Goal: Information Seeking & Learning: Learn about a topic

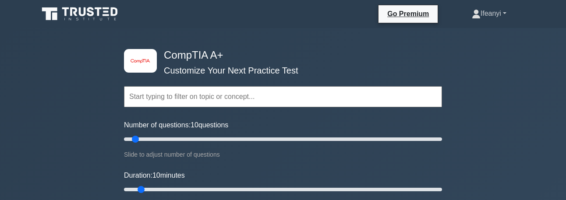
click at [499, 13] on link "Ifeanyi" at bounding box center [489, 14] width 77 height 18
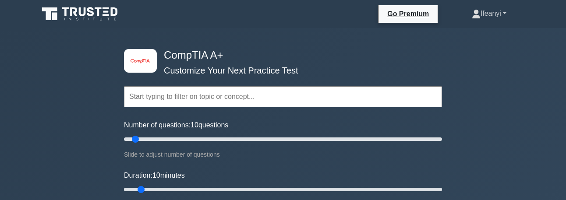
click at [494, 16] on link "Ifeanyi" at bounding box center [489, 14] width 77 height 18
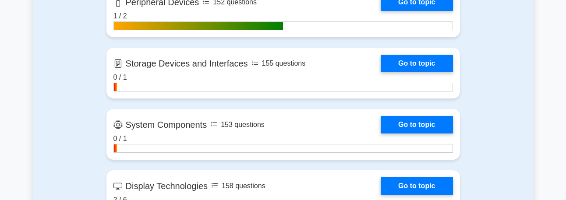
scroll to position [1227, 0]
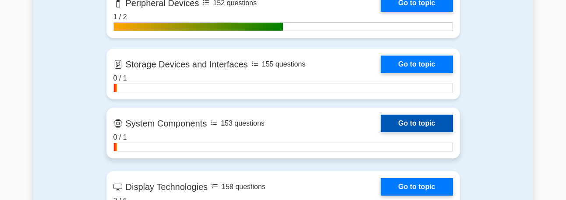
click at [381, 132] on link "Go to topic" at bounding box center [417, 124] width 72 height 18
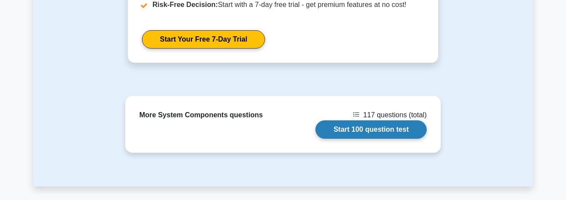
scroll to position [1052, 0]
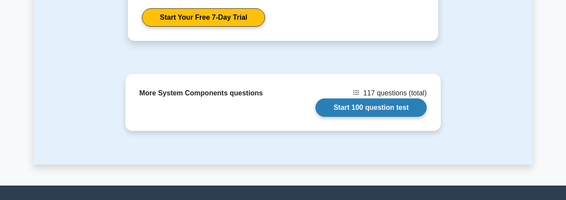
click at [381, 99] on link "Start 100 question test" at bounding box center [371, 108] width 111 height 18
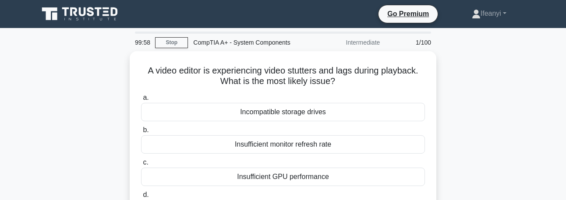
scroll to position [44, 0]
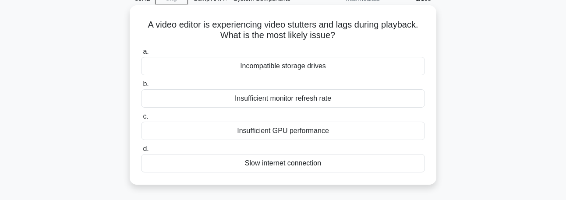
click at [324, 164] on div "Slow internet connection" at bounding box center [283, 163] width 284 height 18
click at [141, 152] on input "d. Slow internet connection" at bounding box center [141, 149] width 0 height 6
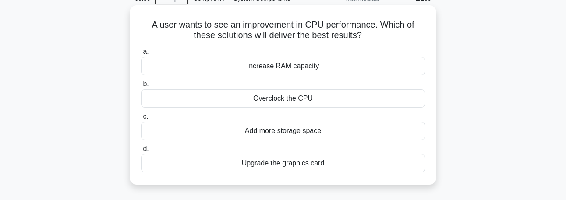
click at [313, 68] on div "Increase RAM capacity" at bounding box center [283, 66] width 284 height 18
click at [141, 55] on input "a. Increase RAM capacity" at bounding box center [141, 52] width 0 height 6
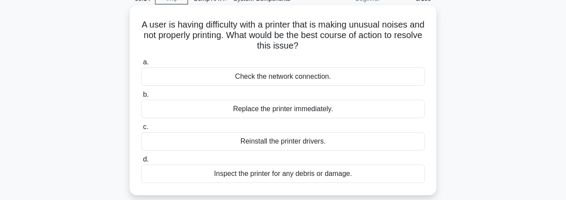
click at [354, 174] on div "Inspect the printer for any debris or damage." at bounding box center [283, 174] width 284 height 18
click at [141, 163] on input "d. Inspect the printer for any debris or damage." at bounding box center [141, 160] width 0 height 6
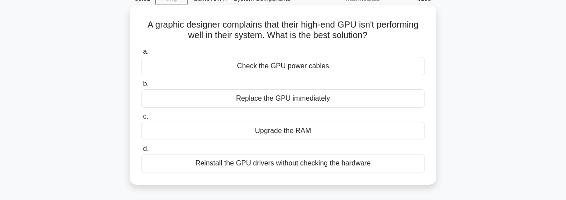
click at [384, 71] on div "Check the GPU power cables" at bounding box center [283, 66] width 284 height 18
click at [141, 55] on input "a. Check the GPU power cables" at bounding box center [141, 52] width 0 height 6
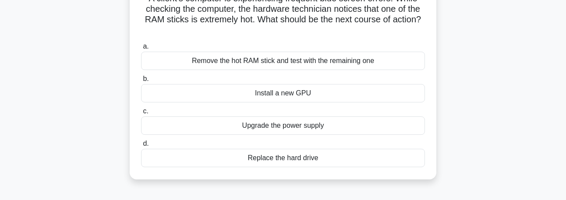
scroll to position [88, 0]
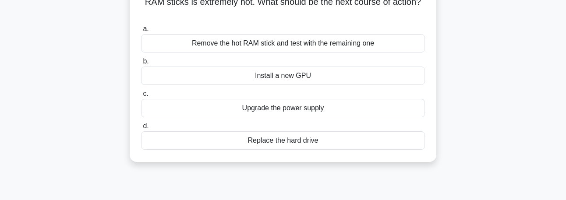
click at [361, 43] on div "Remove the hot RAM stick and test with the remaining one" at bounding box center [283, 43] width 284 height 18
click at [141, 32] on input "a. Remove the hot RAM stick and test with the remaining one" at bounding box center [141, 29] width 0 height 6
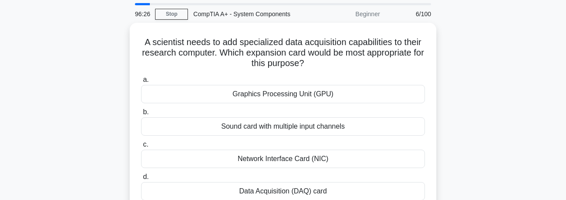
scroll to position [44, 0]
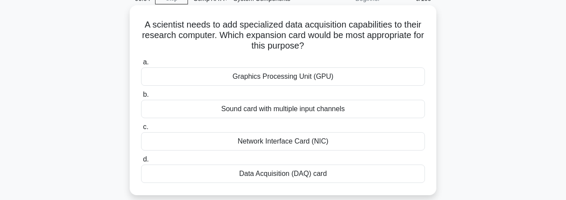
click at [335, 172] on div "Data Acquisition (DAQ) card" at bounding box center [283, 174] width 284 height 18
click at [141, 163] on input "d. Data Acquisition (DAQ) card" at bounding box center [141, 160] width 0 height 6
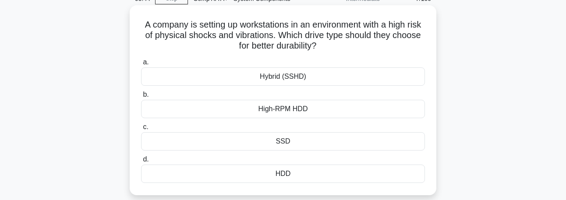
click at [392, 145] on div "SSD" at bounding box center [283, 141] width 284 height 18
click at [141, 130] on input "c. SSD" at bounding box center [141, 127] width 0 height 6
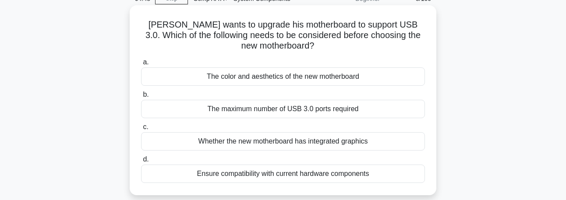
click at [362, 171] on div "Ensure compatibility with current hardware components" at bounding box center [283, 174] width 284 height 18
click at [141, 163] on input "d. Ensure compatibility with current hardware components" at bounding box center [141, 160] width 0 height 6
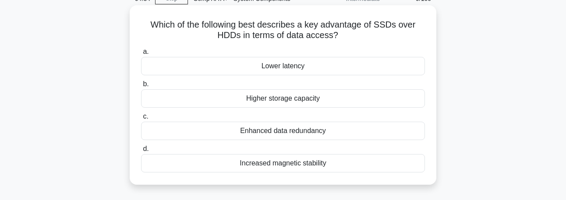
click at [339, 104] on div "Higher storage capacity" at bounding box center [283, 98] width 284 height 18
click at [141, 87] on input "b. Higher storage capacity" at bounding box center [141, 85] width 0 height 6
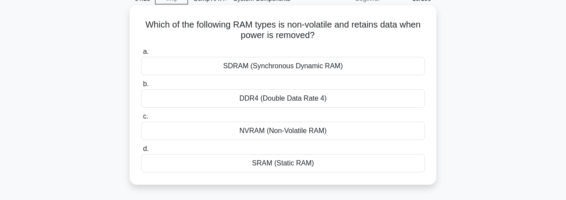
click at [361, 139] on div "NVRAM (Non-Volatile RAM)" at bounding box center [283, 131] width 284 height 18
click at [141, 120] on input "c. NVRAM (Non-Volatile RAM)" at bounding box center [141, 117] width 0 height 6
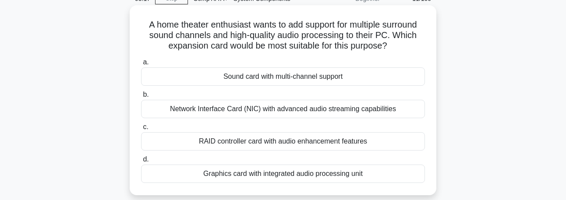
click at [365, 81] on div "Sound card with multi-channel support" at bounding box center [283, 77] width 284 height 18
click at [141, 65] on input "a. Sound card with multi-channel support" at bounding box center [141, 63] width 0 height 6
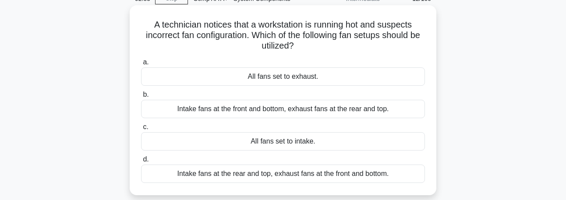
click at [336, 146] on div "All fans set to intake." at bounding box center [283, 141] width 284 height 18
click at [141, 130] on input "c. All fans set to intake." at bounding box center [141, 127] width 0 height 6
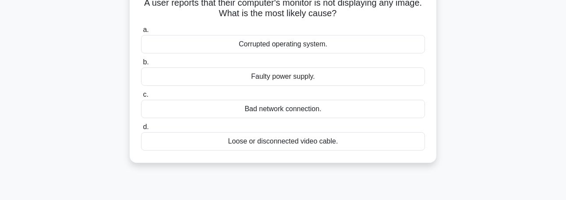
scroll to position [88, 0]
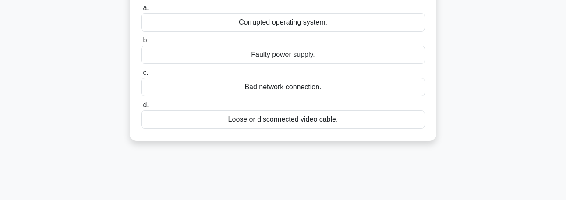
click at [324, 118] on div "Loose or disconnected video cable." at bounding box center [283, 119] width 284 height 18
click at [141, 108] on input "d. Loose or disconnected video cable." at bounding box center [141, 106] width 0 height 6
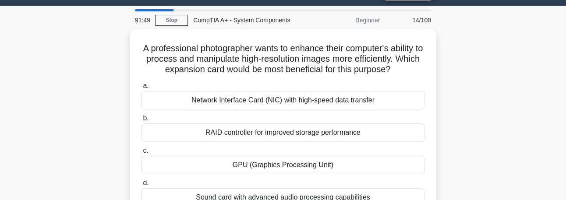
scroll to position [44, 0]
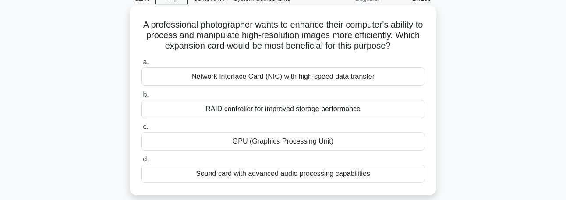
click at [338, 141] on div "GPU (Graphics Processing Unit)" at bounding box center [283, 141] width 284 height 18
click at [141, 130] on input "c. GPU (Graphics Processing Unit)" at bounding box center [141, 127] width 0 height 6
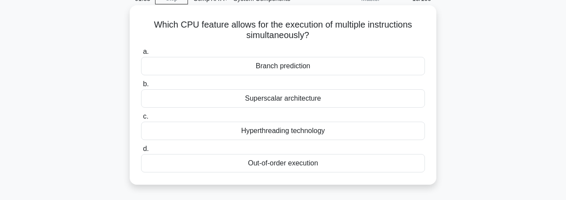
click at [368, 162] on div "Out-of-order execution" at bounding box center [283, 163] width 284 height 18
click at [141, 152] on input "d. Out-of-order execution" at bounding box center [141, 149] width 0 height 6
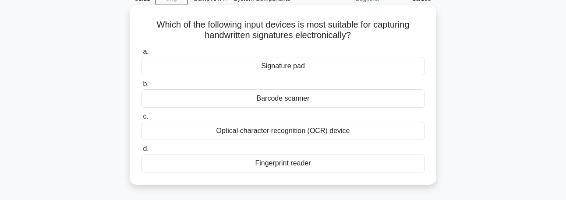
click at [344, 69] on div "Signature pad" at bounding box center [283, 66] width 284 height 18
click at [141, 55] on input "a. Signature pad" at bounding box center [141, 52] width 0 height 6
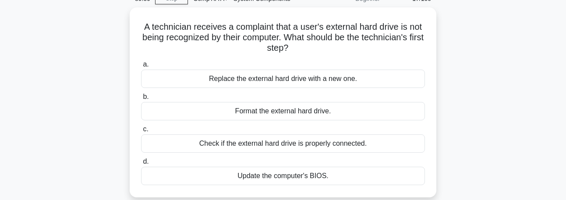
scroll to position [88, 0]
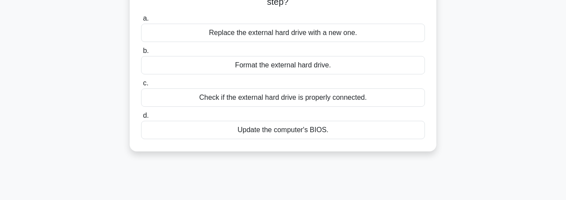
click at [355, 101] on div "Check if the external hard drive is properly connected." at bounding box center [283, 98] width 284 height 18
click at [141, 86] on input "c. Check if the external hard drive is properly connected." at bounding box center [141, 84] width 0 height 6
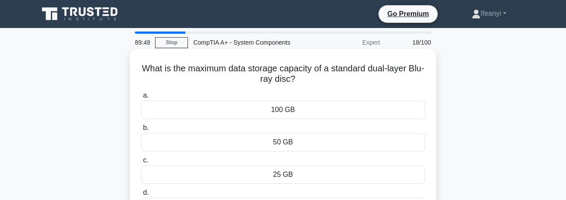
scroll to position [44, 0]
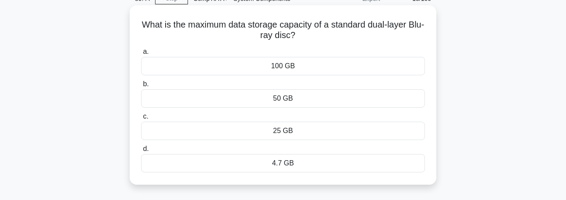
click at [402, 101] on div "50 GB" at bounding box center [283, 98] width 284 height 18
click at [141, 87] on input "b. 50 GB" at bounding box center [141, 85] width 0 height 6
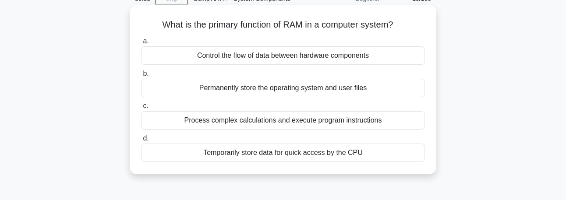
click at [379, 160] on div "Temporarily store data for quick access by the CPU" at bounding box center [283, 153] width 284 height 18
click at [141, 142] on input "d. Temporarily store data for quick access by the CPU" at bounding box center [141, 139] width 0 height 6
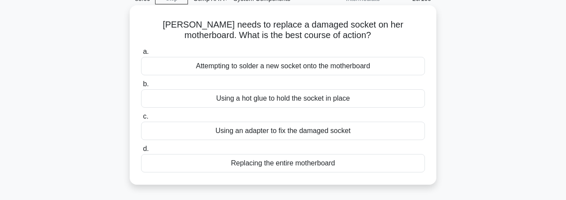
click at [354, 167] on div "Replacing the entire motherboard" at bounding box center [283, 163] width 284 height 18
click at [141, 152] on input "d. Replacing the entire motherboard" at bounding box center [141, 149] width 0 height 6
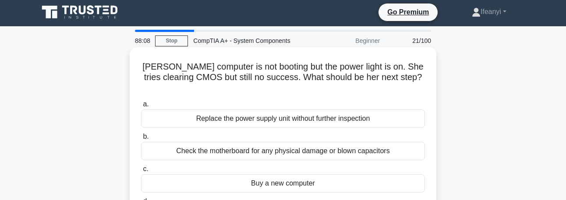
scroll to position [0, 0]
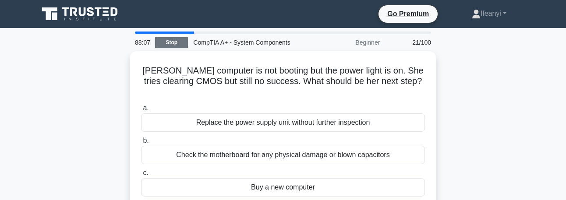
click at [164, 42] on link "Stop" at bounding box center [171, 42] width 33 height 11
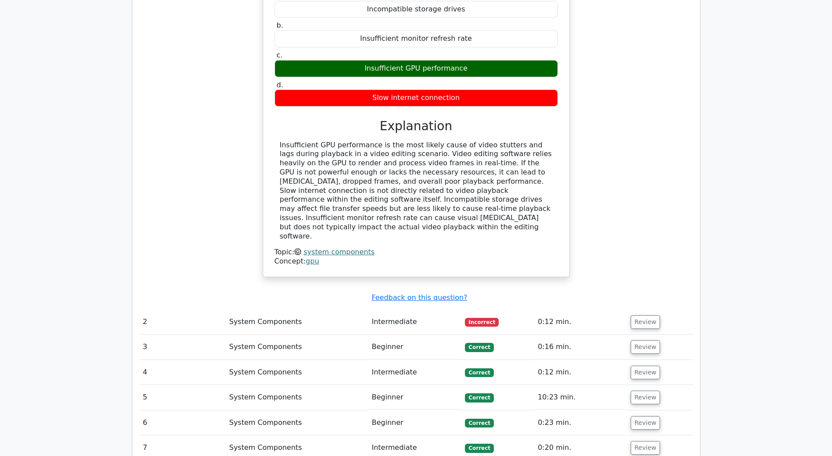
scroll to position [745, 0]
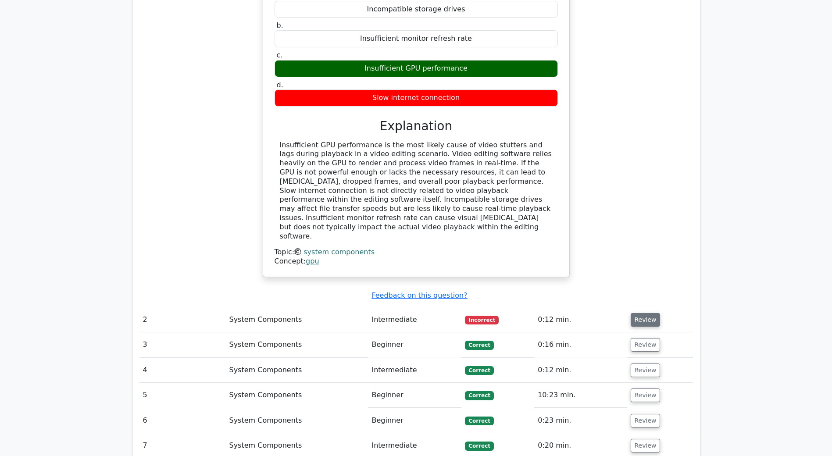
click at [566, 200] on button "Review" at bounding box center [645, 320] width 30 height 14
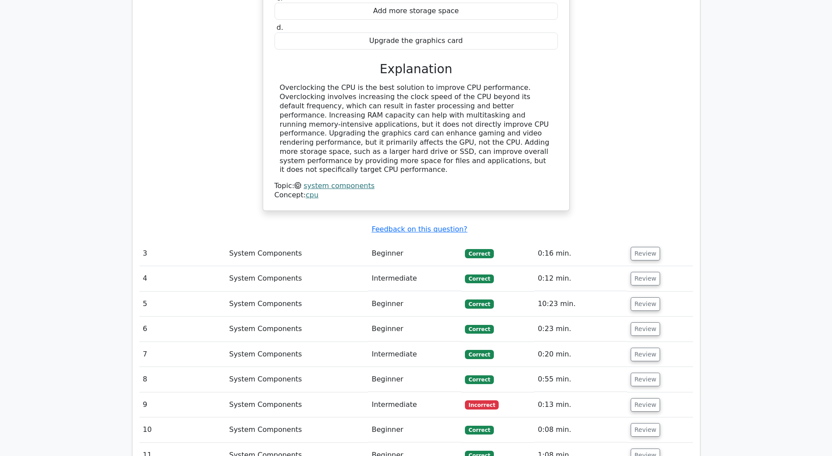
scroll to position [1271, 0]
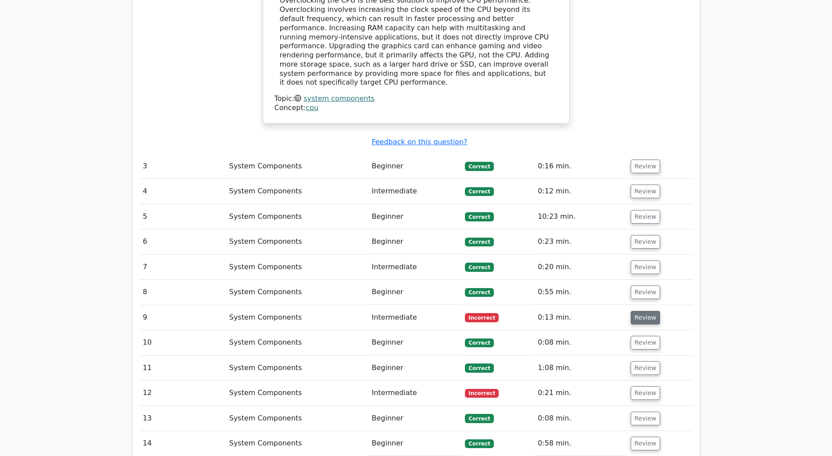
click at [566, 200] on button "Review" at bounding box center [645, 318] width 30 height 14
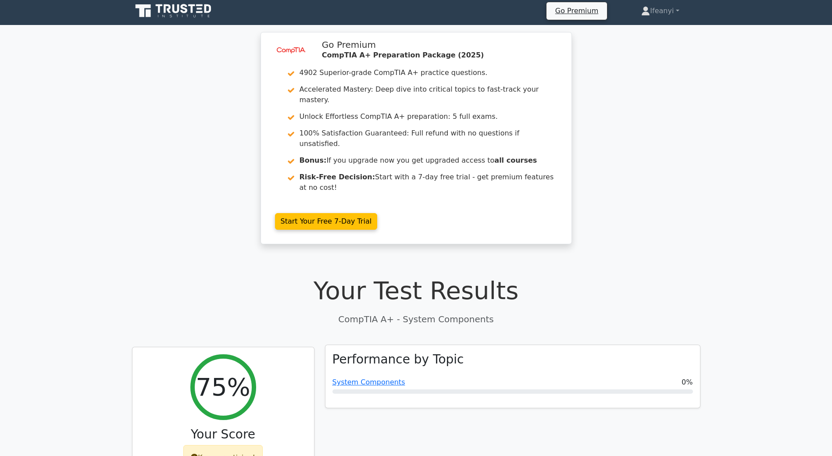
scroll to position [0, 0]
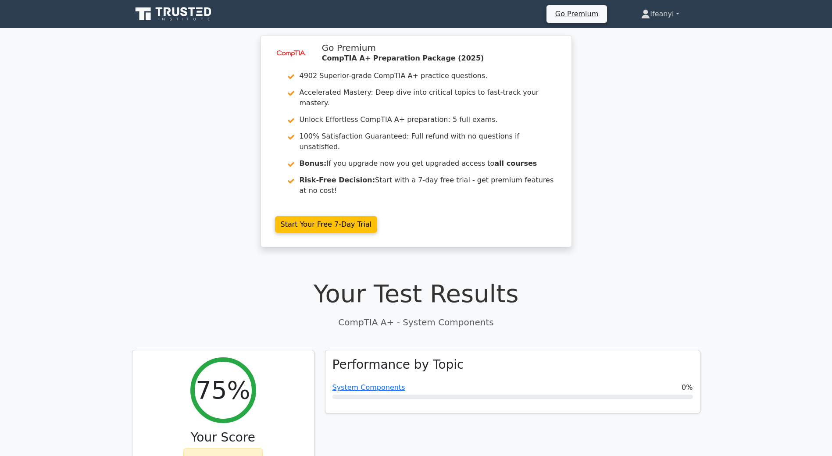
click at [566, 9] on link "Ifeanyi" at bounding box center [660, 14] width 80 height 18
click at [566, 32] on link "Profile" at bounding box center [654, 35] width 69 height 14
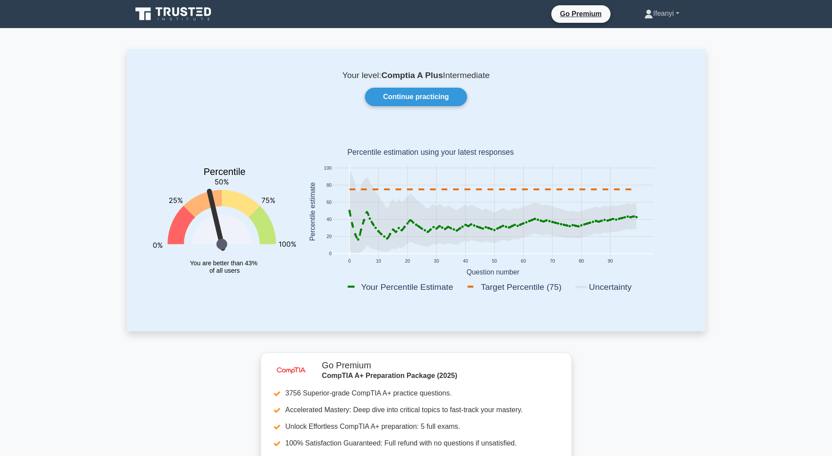
click at [651, 17] on link "Ifeanyi" at bounding box center [661, 14] width 77 height 18
click at [644, 43] on link "Settings" at bounding box center [657, 48] width 69 height 14
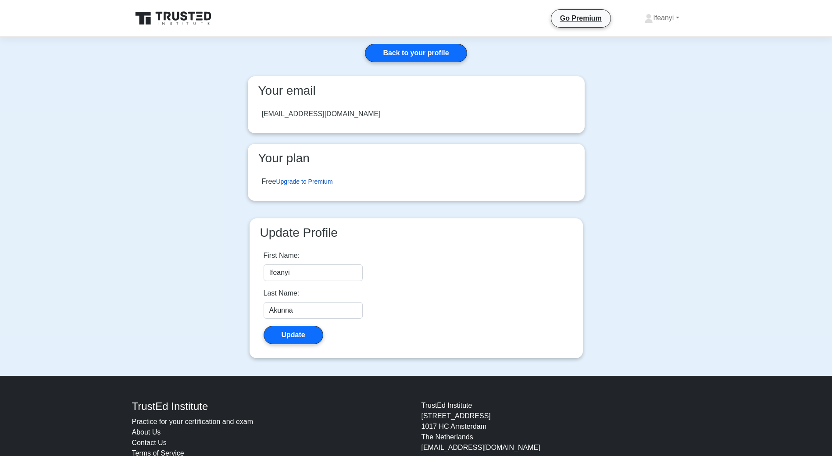
click at [331, 179] on link "Upgrade to Premium" at bounding box center [304, 181] width 57 height 7
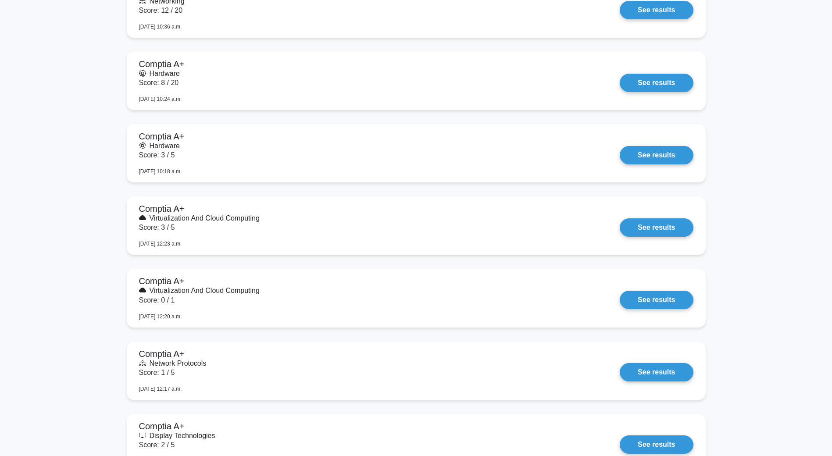
scroll to position [683, 0]
click at [619, 146] on link "See results" at bounding box center [655, 153] width 73 height 18
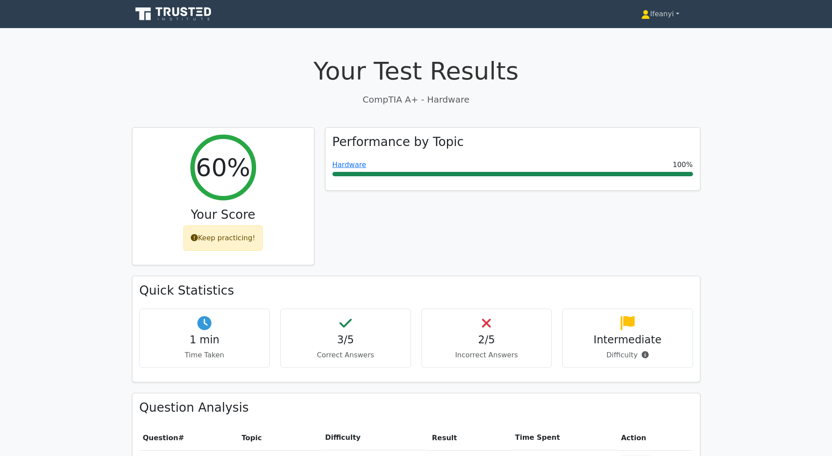
click at [659, 14] on link "Ifeanyi" at bounding box center [660, 14] width 80 height 18
click at [631, 33] on link "Profile" at bounding box center [654, 35] width 69 height 14
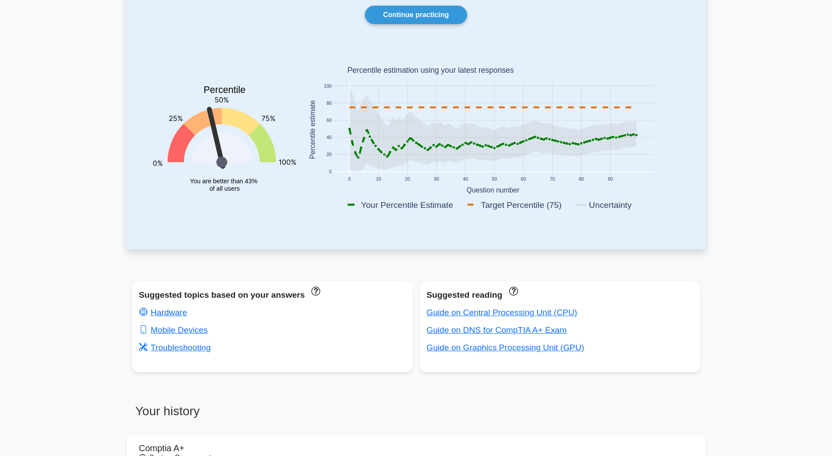
scroll to position [88, 0]
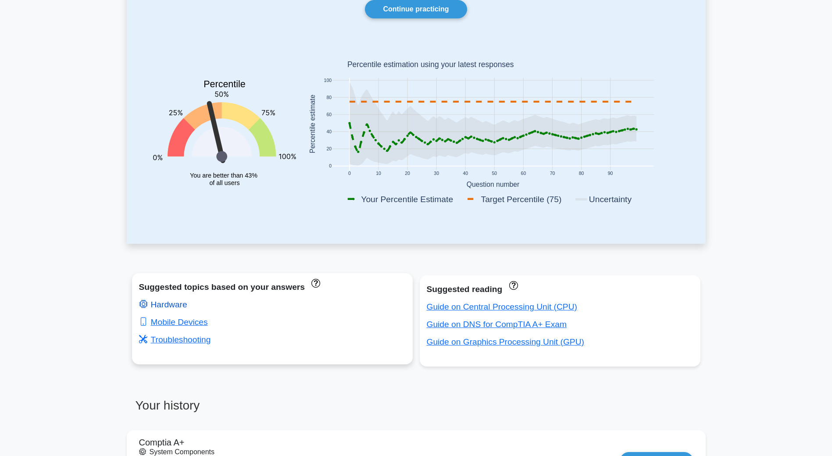
click at [174, 307] on link "Hardware" at bounding box center [163, 304] width 48 height 9
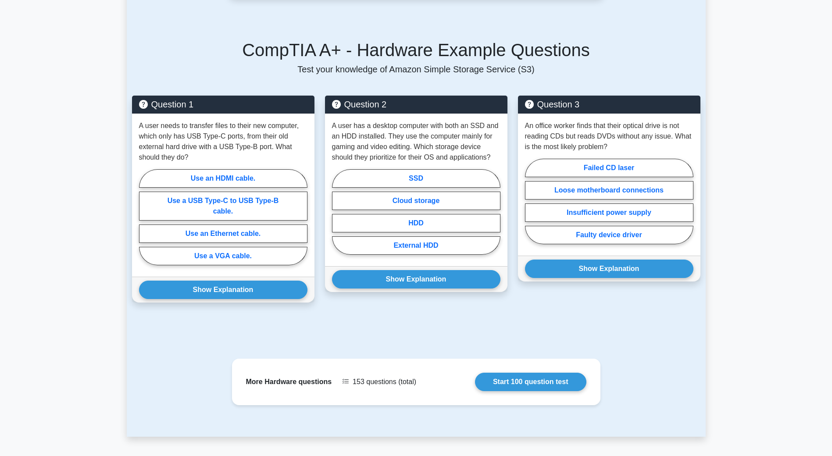
scroll to position [612, 0]
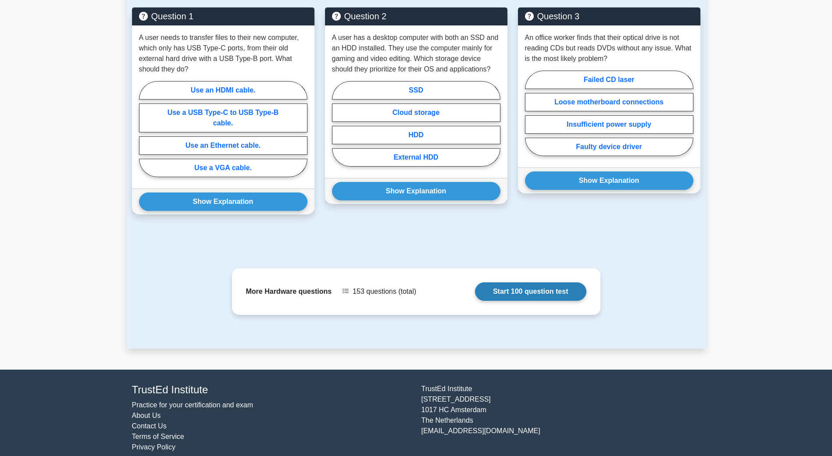
click at [537, 283] on link "Start 100 question test" at bounding box center [530, 291] width 111 height 18
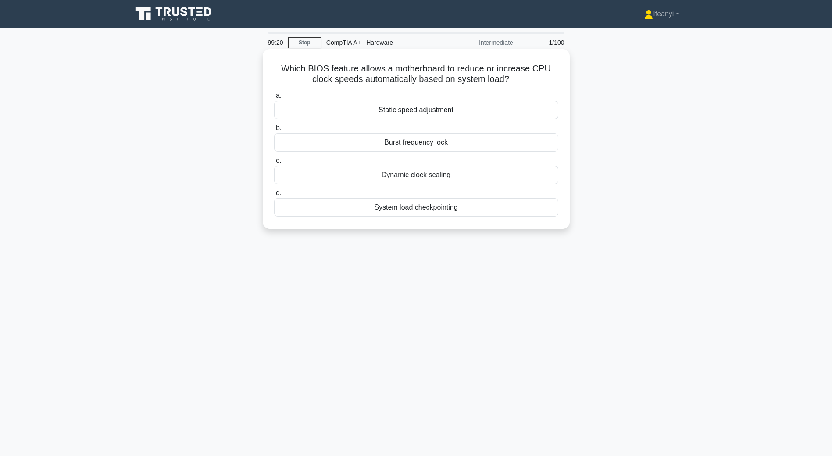
click at [455, 177] on div "Dynamic clock scaling" at bounding box center [416, 175] width 284 height 18
click at [274, 164] on input "c. Dynamic clock scaling" at bounding box center [274, 161] width 0 height 6
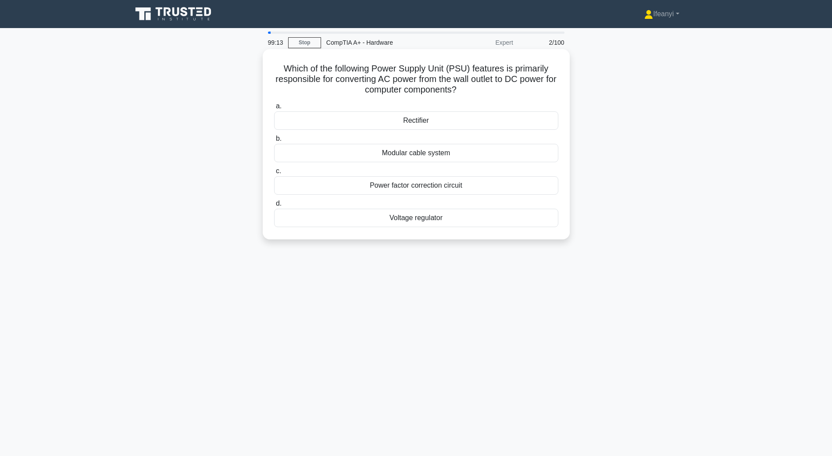
click at [470, 226] on div "Voltage regulator" at bounding box center [416, 218] width 284 height 18
click at [274, 206] on input "d. Voltage regulator" at bounding box center [274, 204] width 0 height 6
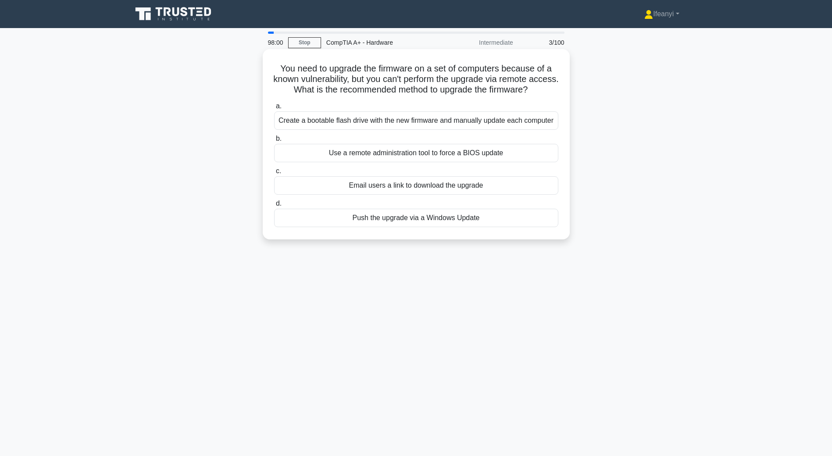
click at [513, 213] on div "Push the upgrade via a Windows Update" at bounding box center [416, 218] width 284 height 18
click at [274, 206] on input "d. Push the upgrade via a Windows Update" at bounding box center [274, 204] width 0 height 6
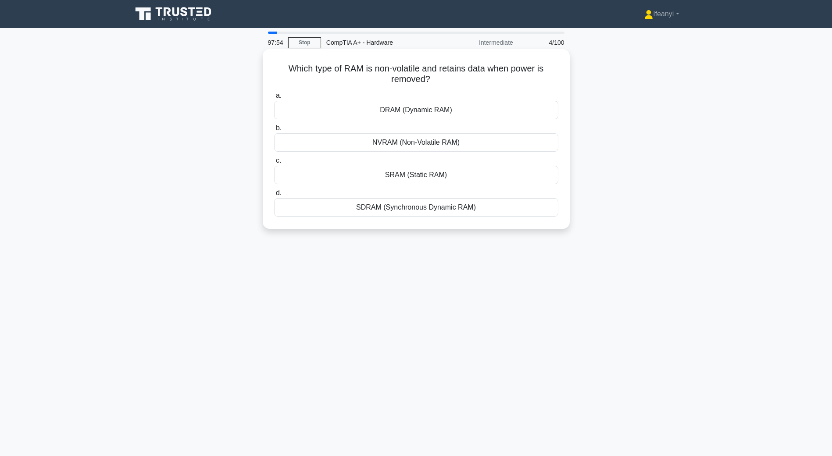
click at [512, 146] on div "NVRAM (Non-Volatile RAM)" at bounding box center [416, 142] width 284 height 18
click at [274, 131] on input "b. NVRAM (Non-Volatile RAM)" at bounding box center [274, 128] width 0 height 6
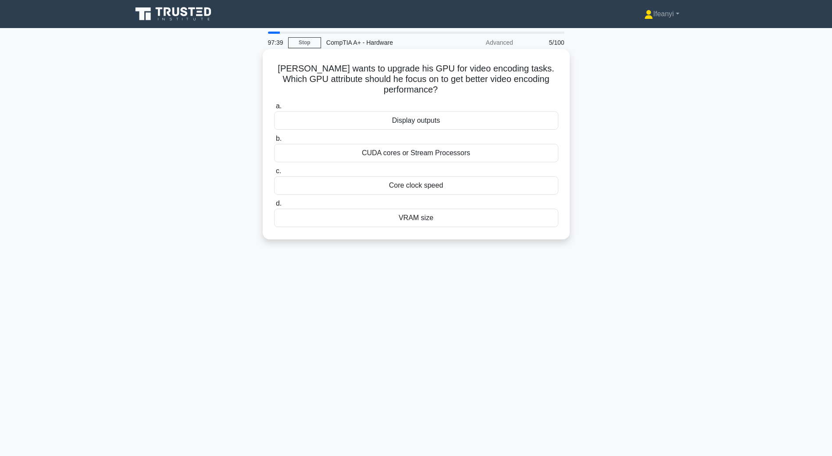
click at [501, 190] on div "Core clock speed" at bounding box center [416, 185] width 284 height 18
click at [274, 174] on input "c. Core clock speed" at bounding box center [274, 171] width 0 height 6
click at [527, 219] on div "Upgrade the internet bandwidth" at bounding box center [416, 218] width 284 height 18
click at [274, 206] on input "d. Upgrade the internet bandwidth" at bounding box center [274, 204] width 0 height 6
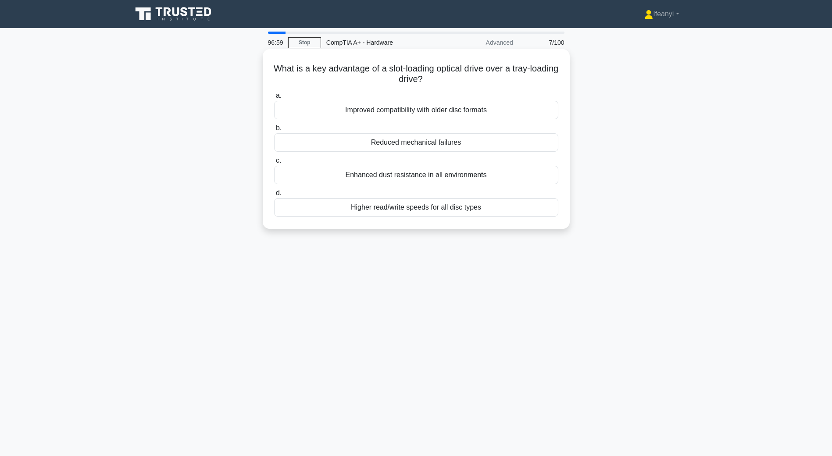
click at [536, 208] on div "Higher read/write speeds for all disc types" at bounding box center [416, 207] width 284 height 18
click at [274, 196] on input "d. Higher read/write speeds for all disc types" at bounding box center [274, 193] width 0 height 6
click at [516, 115] on div "Wireless Access Point" at bounding box center [416, 110] width 284 height 18
click at [274, 99] on input "a. Wireless Access Point" at bounding box center [274, 96] width 0 height 6
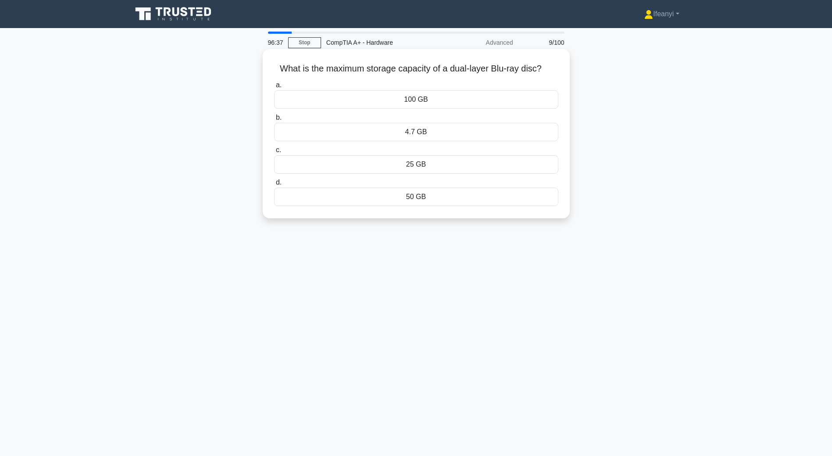
click at [454, 195] on div "50 GB" at bounding box center [416, 197] width 284 height 18
click at [274, 185] on input "d. 50 GB" at bounding box center [274, 183] width 0 height 6
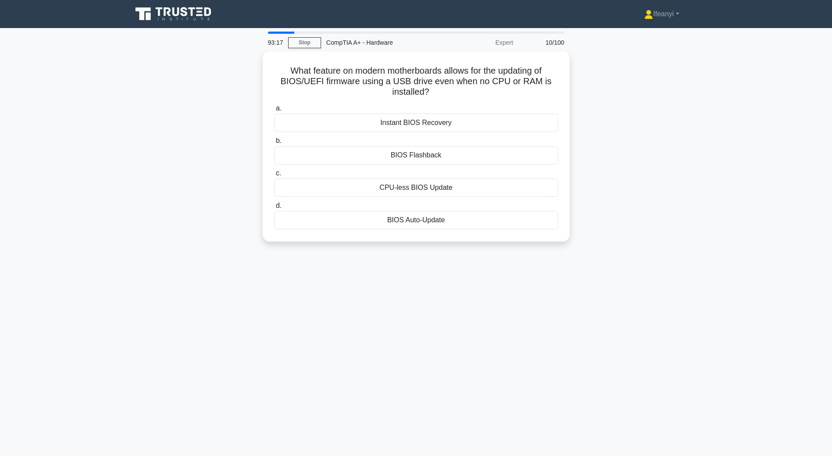
click at [702, 105] on div "What feature on modern motherboards allows for the updating of BIOS/UEFI firmwa…" at bounding box center [416, 151] width 579 height 201
click at [458, 222] on div "BIOS Auto-Update" at bounding box center [416, 218] width 284 height 18
click at [274, 206] on input "d. BIOS Auto-Update" at bounding box center [274, 204] width 0 height 6
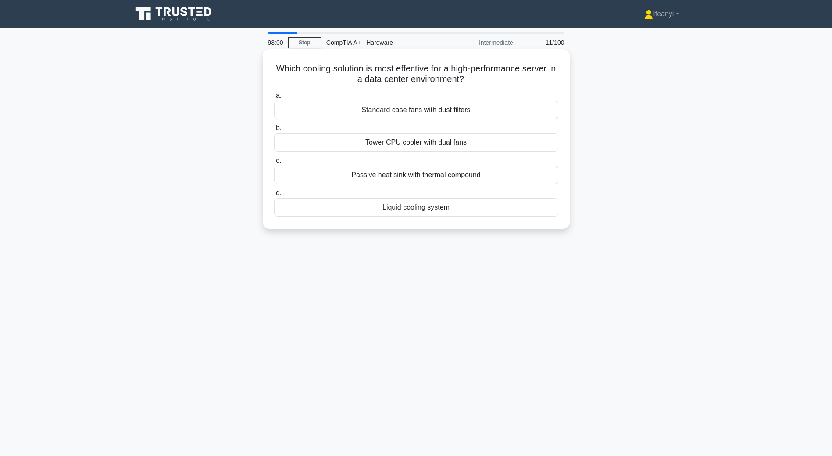
click at [455, 178] on div "Passive heat sink with thermal compound" at bounding box center [416, 175] width 284 height 18
click at [274, 164] on input "c. Passive heat sink with thermal compound" at bounding box center [274, 161] width 0 height 6
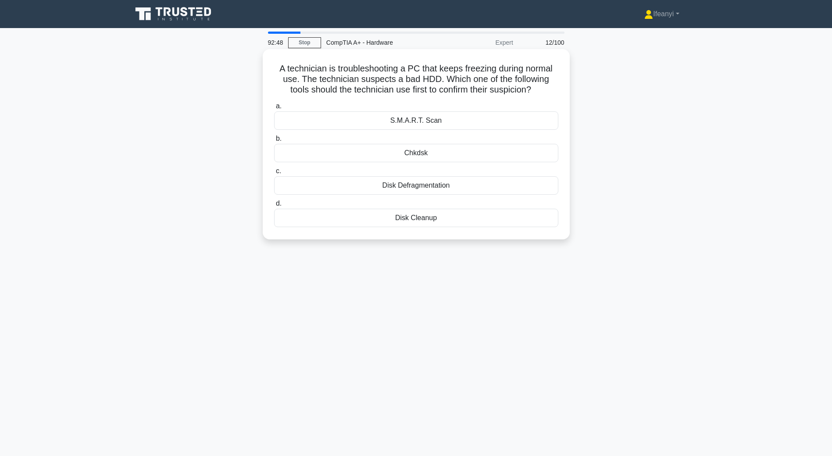
click at [487, 121] on div "S.M.A.R.T. Scan" at bounding box center [416, 120] width 284 height 18
click at [274, 109] on input "a. S.M.A.R.T. Scan" at bounding box center [274, 106] width 0 height 6
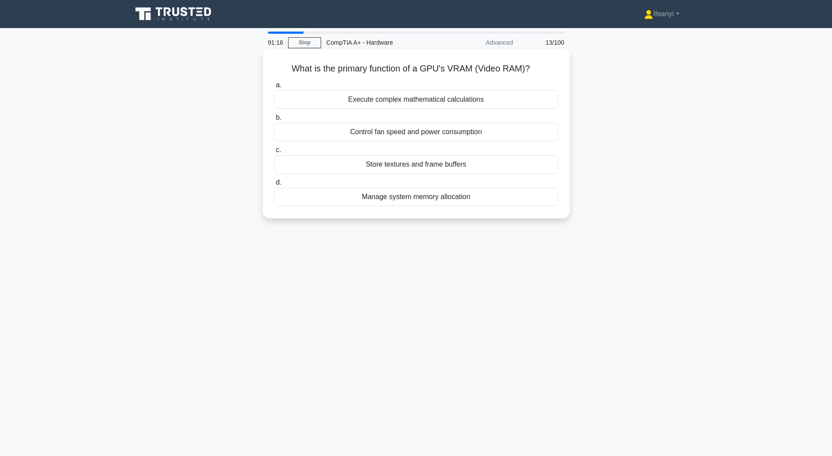
click at [470, 203] on div "Manage system memory allocation" at bounding box center [416, 197] width 284 height 18
click at [274, 185] on input "d. Manage system memory allocation" at bounding box center [274, 183] width 0 height 6
click at [486, 166] on div "Support for larger boot drives" at bounding box center [416, 164] width 284 height 18
click at [274, 153] on input "c. Support for larger boot drives" at bounding box center [274, 150] width 0 height 6
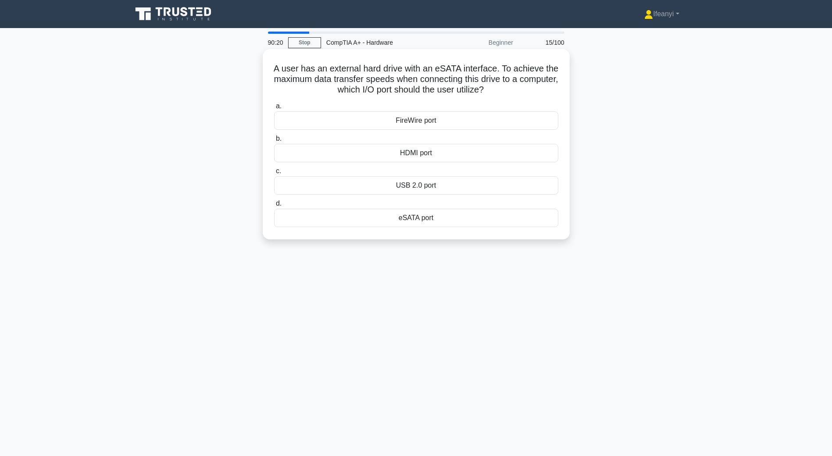
click at [452, 220] on div "eSATA port" at bounding box center [416, 218] width 284 height 18
click at [274, 206] on input "d. eSATA port" at bounding box center [274, 204] width 0 height 6
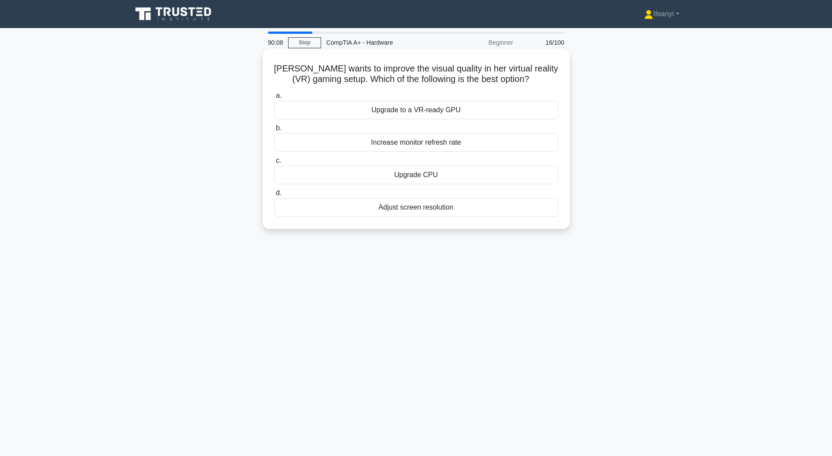
click at [495, 206] on div "Adjust screen resolution" at bounding box center [416, 207] width 284 height 18
click at [274, 196] on input "d. Adjust screen resolution" at bounding box center [274, 193] width 0 height 6
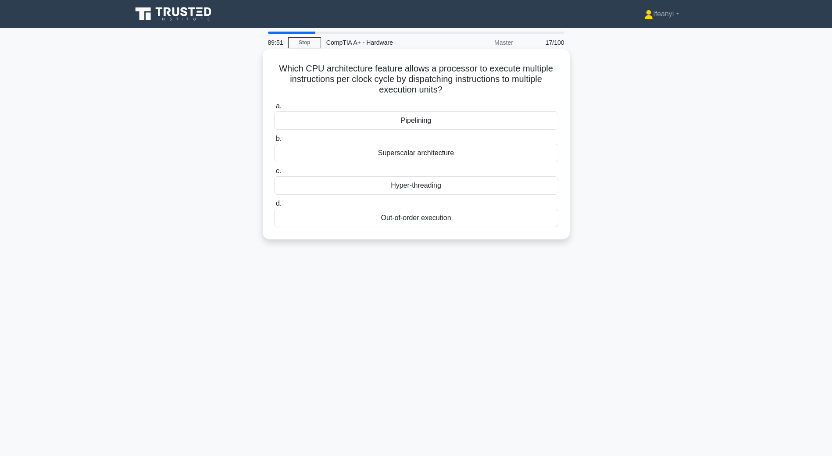
click at [491, 193] on div "Hyper-threading" at bounding box center [416, 185] width 284 height 18
click at [274, 174] on input "c. Hyper-threading" at bounding box center [274, 171] width 0 height 6
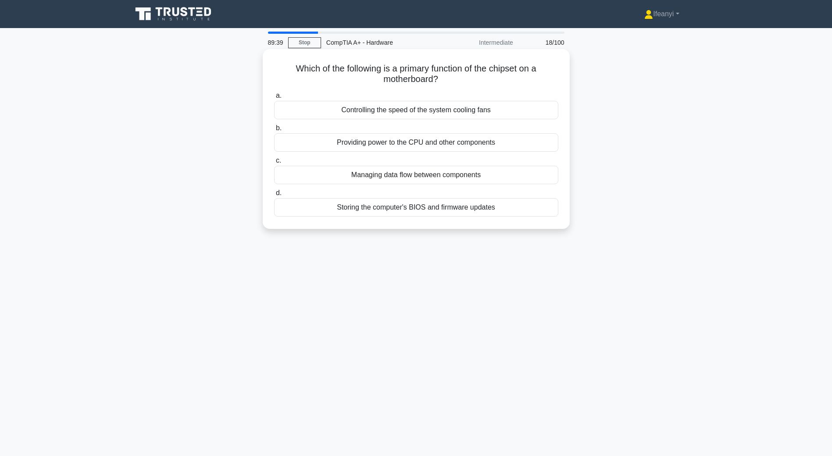
click at [544, 206] on div "Storing the computer's BIOS and firmware updates" at bounding box center [416, 207] width 284 height 18
click at [274, 196] on input "d. Storing the computer's BIOS and firmware updates" at bounding box center [274, 193] width 0 height 6
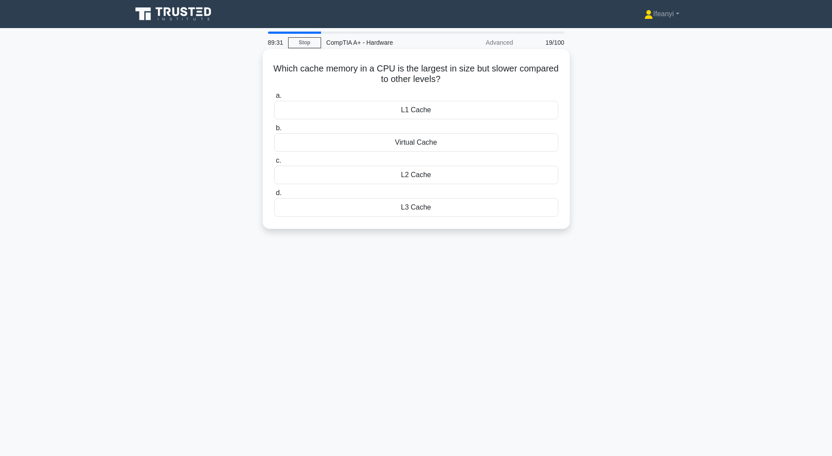
click at [500, 209] on div "L3 Cache" at bounding box center [416, 207] width 284 height 18
click at [274, 196] on input "d. L3 Cache" at bounding box center [274, 193] width 0 height 6
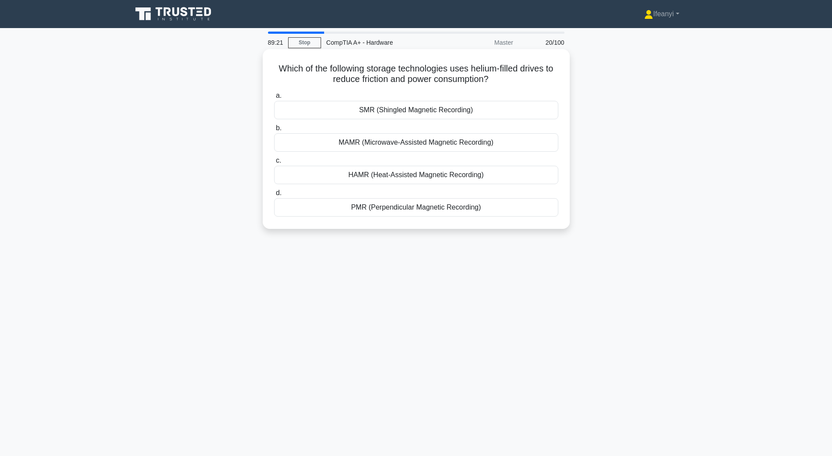
click at [519, 143] on div "MAMR (Microwave-Assisted Magnetic Recording)" at bounding box center [416, 142] width 284 height 18
click at [274, 131] on input "b. MAMR (Microwave-Assisted Magnetic Recording)" at bounding box center [274, 128] width 0 height 6
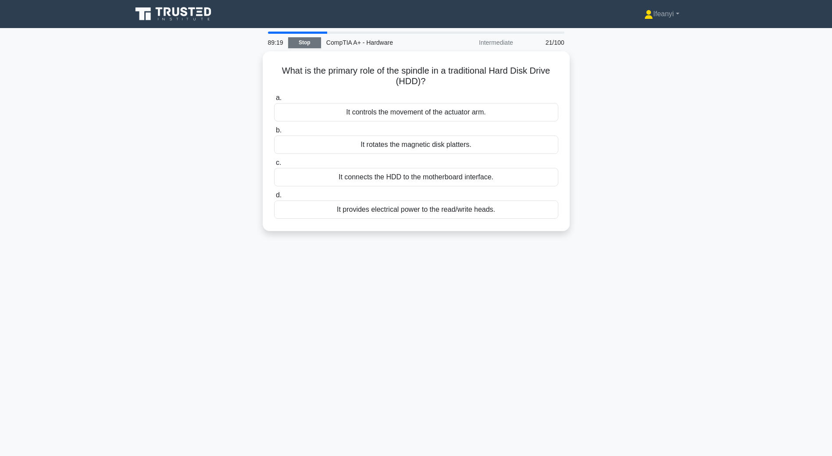
click at [303, 40] on link "Stop" at bounding box center [304, 42] width 33 height 11
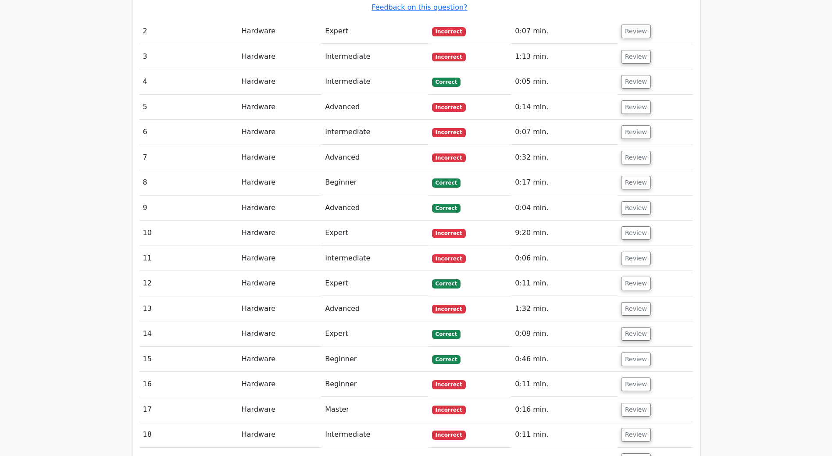
scroll to position [833, 0]
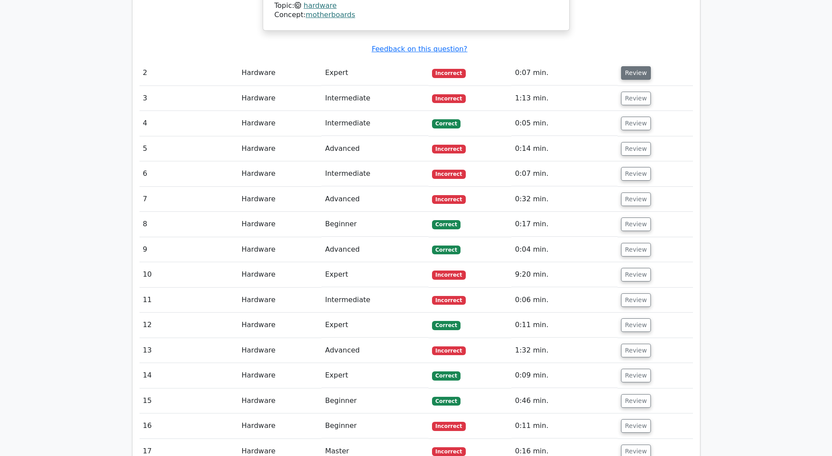
click at [637, 66] on button "Review" at bounding box center [636, 73] width 30 height 14
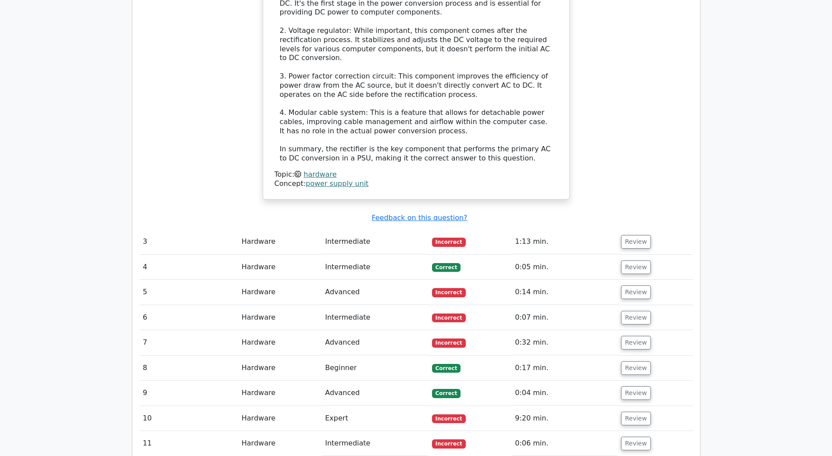
scroll to position [1271, 0]
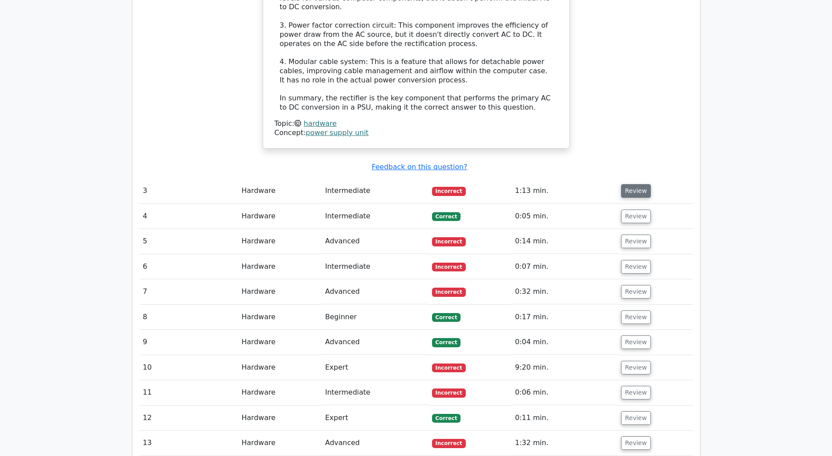
click at [627, 184] on button "Review" at bounding box center [636, 191] width 30 height 14
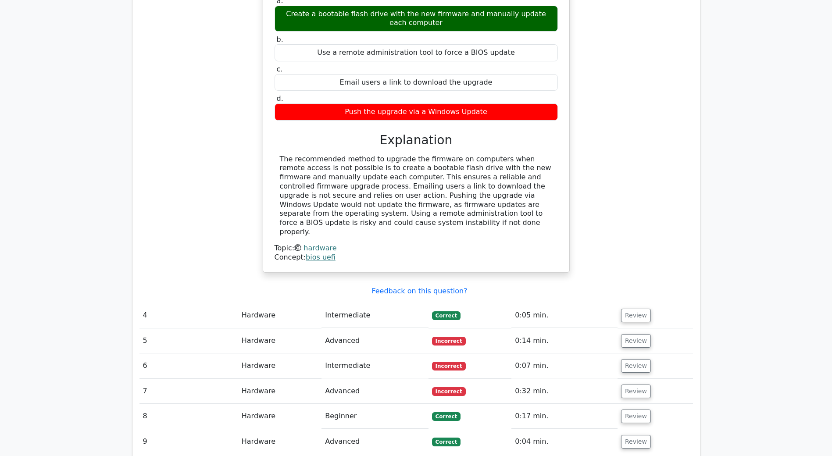
scroll to position [1578, 0]
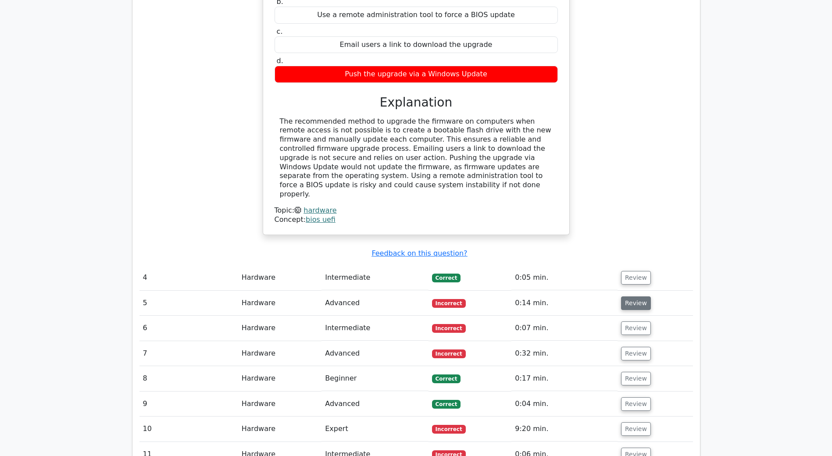
click at [635, 296] on button "Review" at bounding box center [636, 303] width 30 height 14
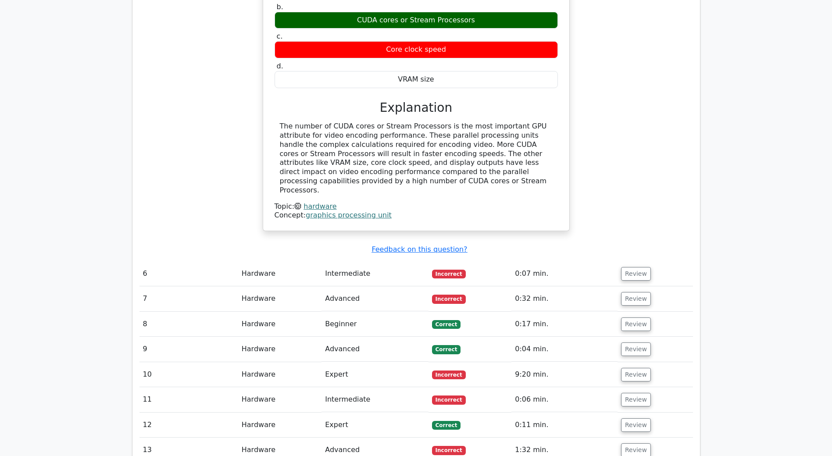
scroll to position [1973, 0]
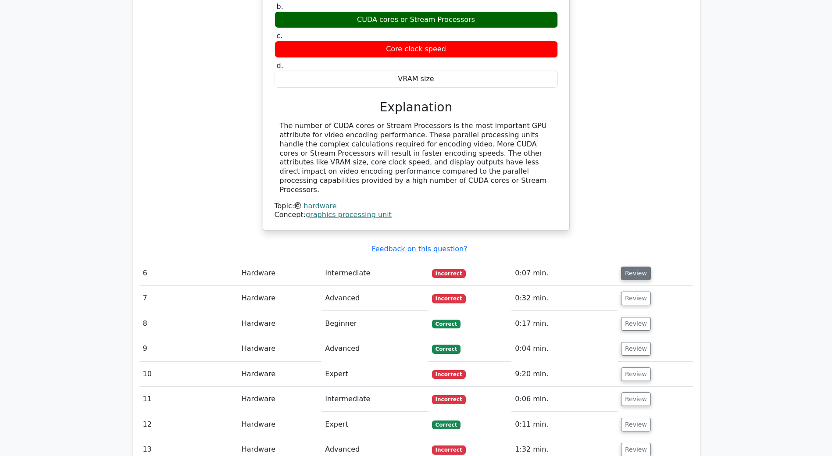
click at [640, 267] on button "Review" at bounding box center [636, 274] width 30 height 14
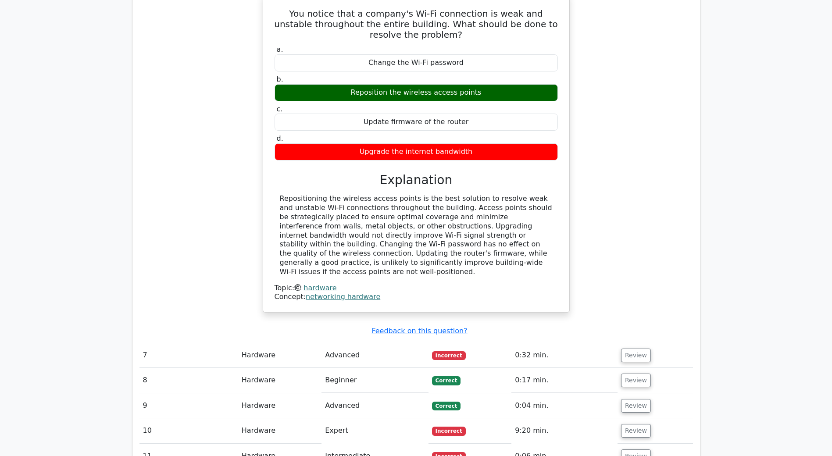
scroll to position [2323, 0]
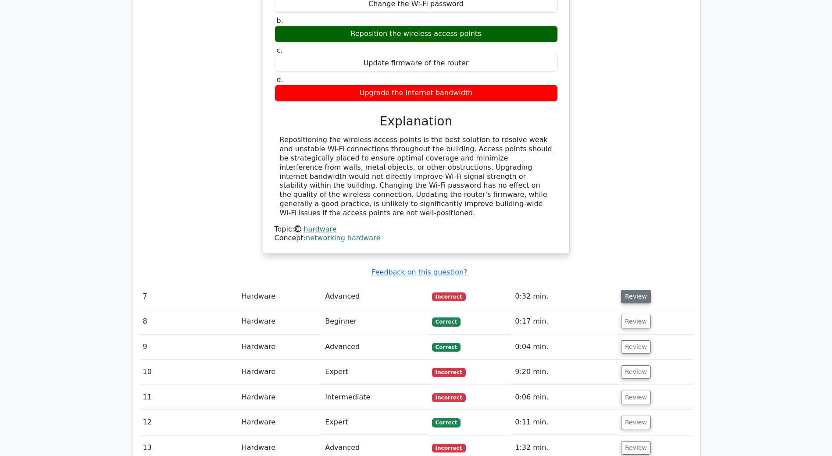
click at [626, 290] on button "Review" at bounding box center [636, 297] width 30 height 14
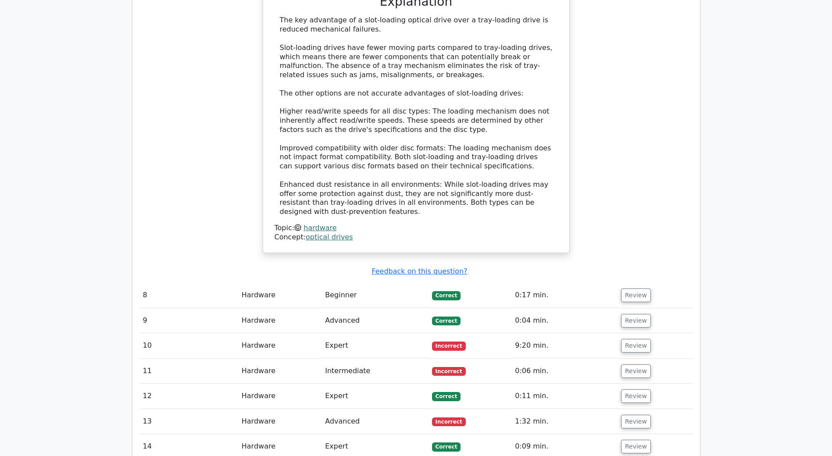
scroll to position [2849, 0]
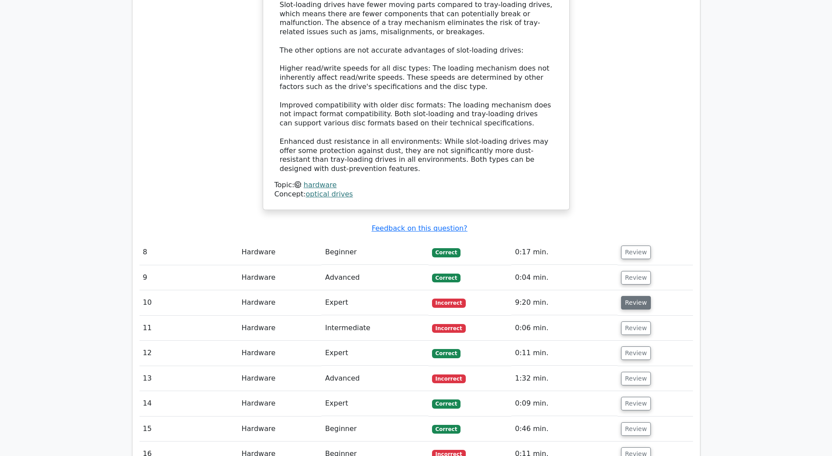
click at [630, 296] on button "Review" at bounding box center [636, 303] width 30 height 14
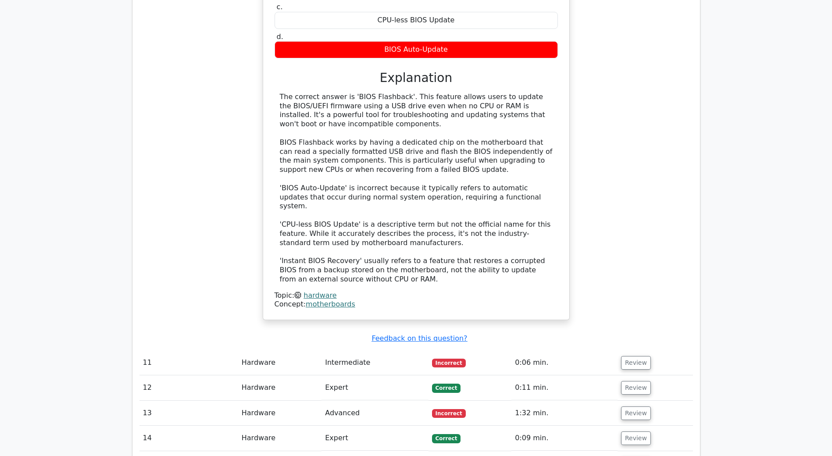
scroll to position [3288, 0]
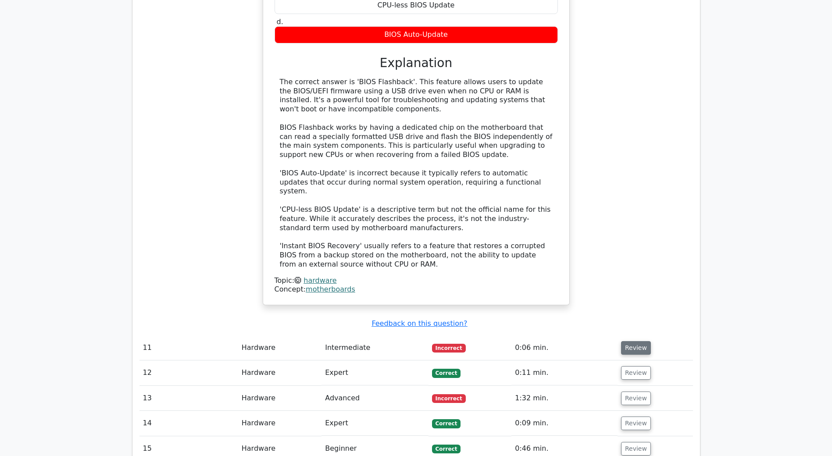
click at [633, 341] on button "Review" at bounding box center [636, 348] width 30 height 14
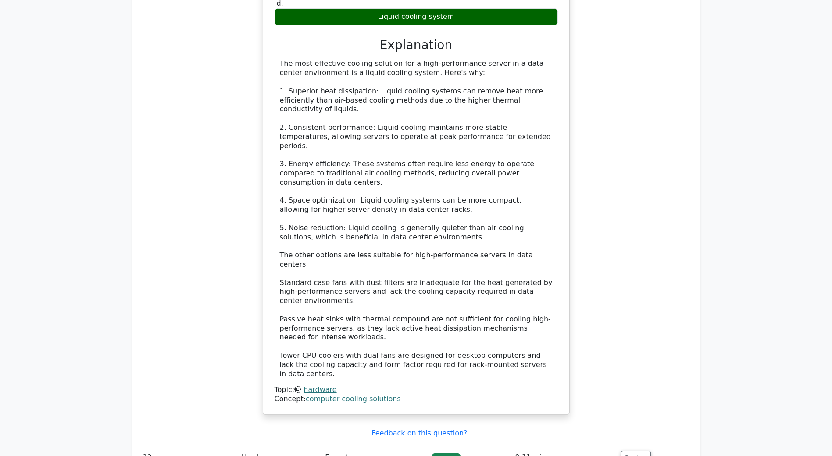
scroll to position [3858, 0]
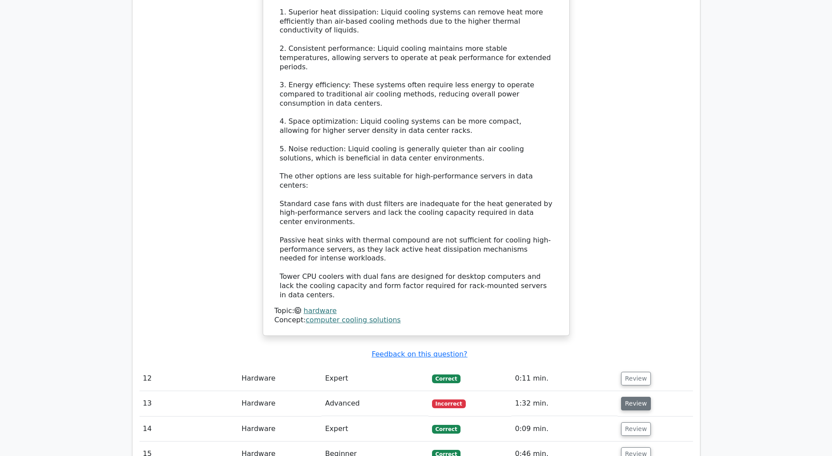
click at [624, 397] on button "Review" at bounding box center [636, 404] width 30 height 14
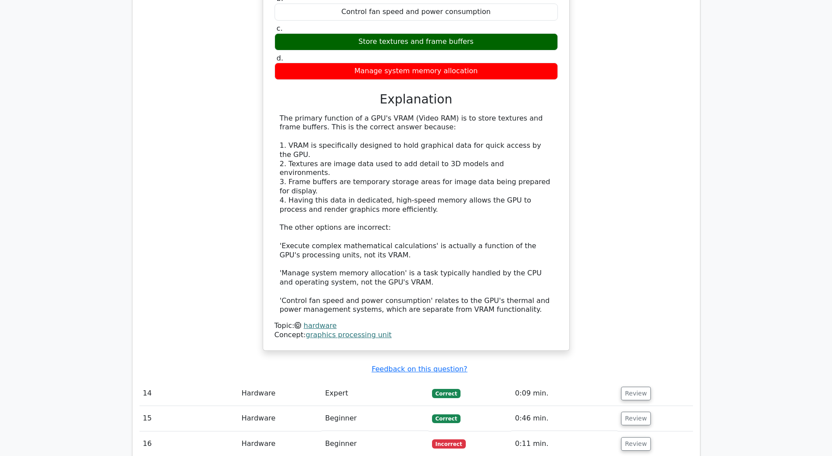
scroll to position [4340, 0]
click at [621, 437] on button "Review" at bounding box center [636, 444] width 30 height 14
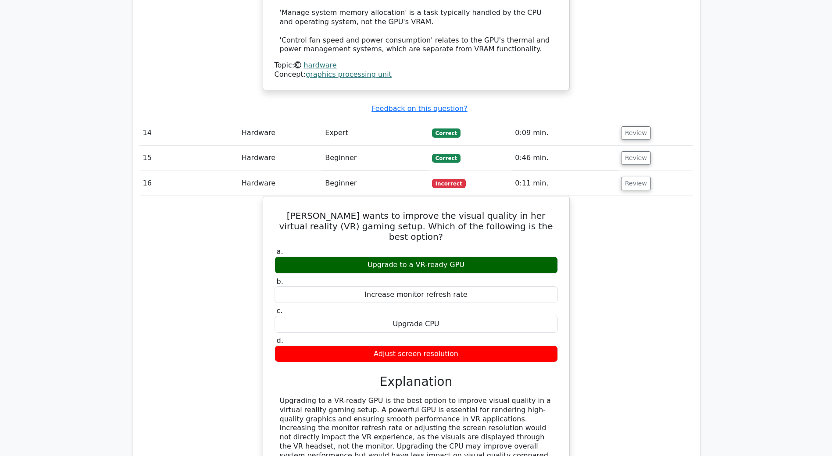
scroll to position [4603, 0]
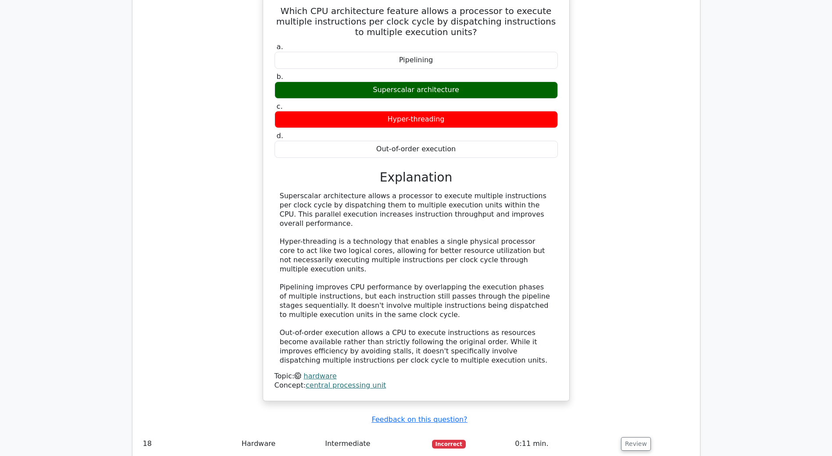
scroll to position [5173, 0]
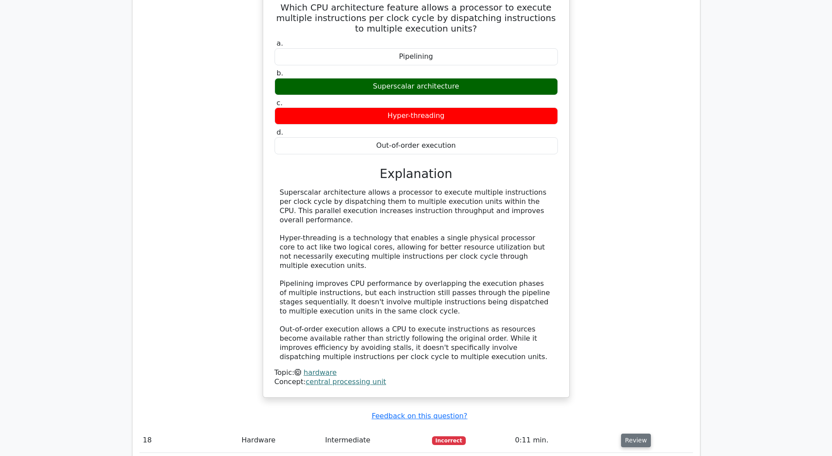
click at [633, 434] on button "Review" at bounding box center [636, 441] width 30 height 14
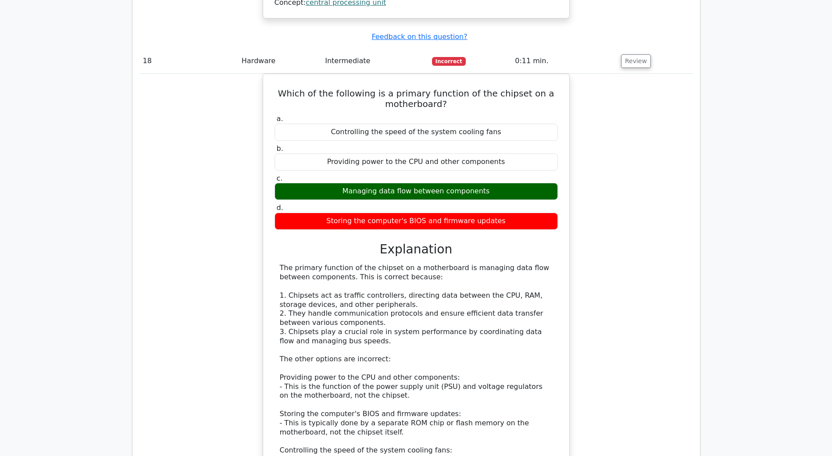
scroll to position [5567, 0]
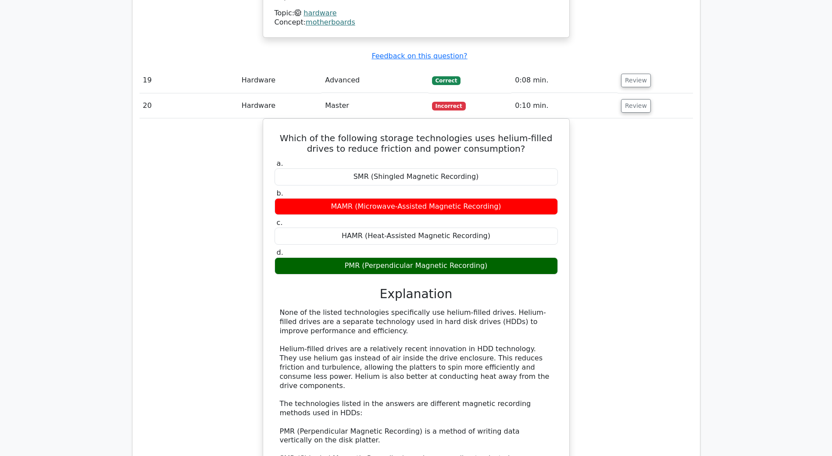
scroll to position [6181, 0]
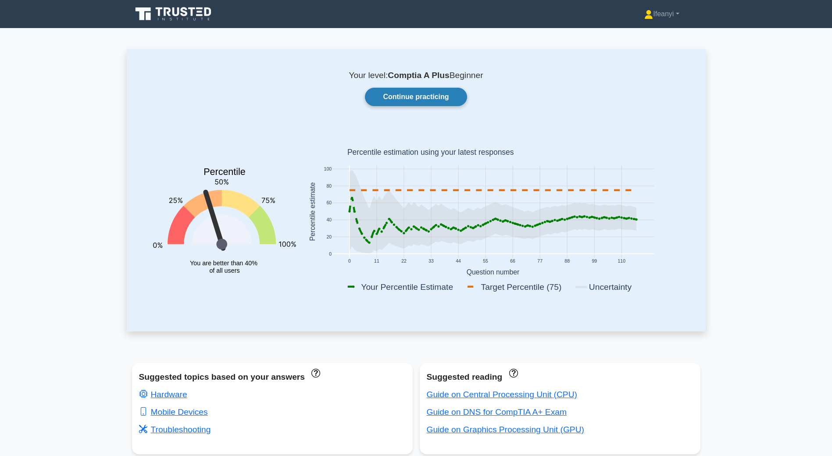
click at [429, 98] on link "Continue practicing" at bounding box center [416, 97] width 102 height 18
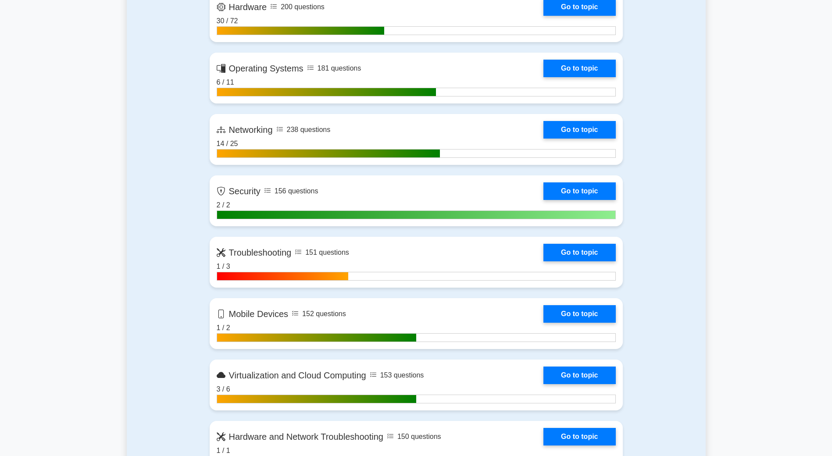
scroll to position [438, 0]
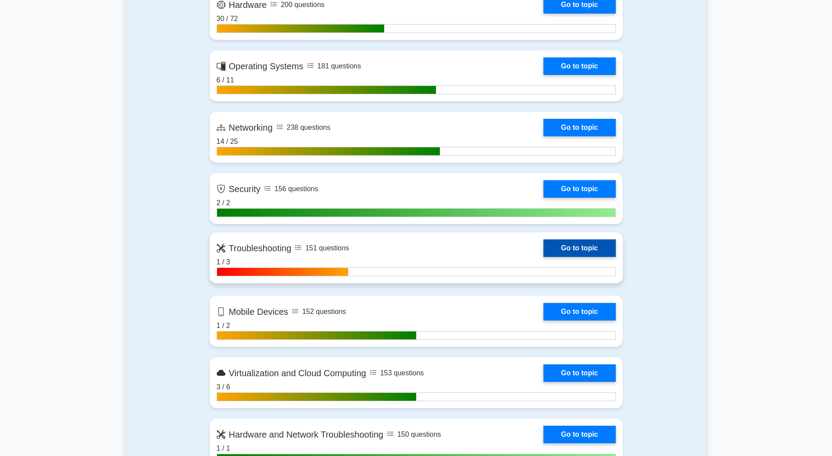
click at [571, 248] on link "Go to topic" at bounding box center [579, 248] width 72 height 18
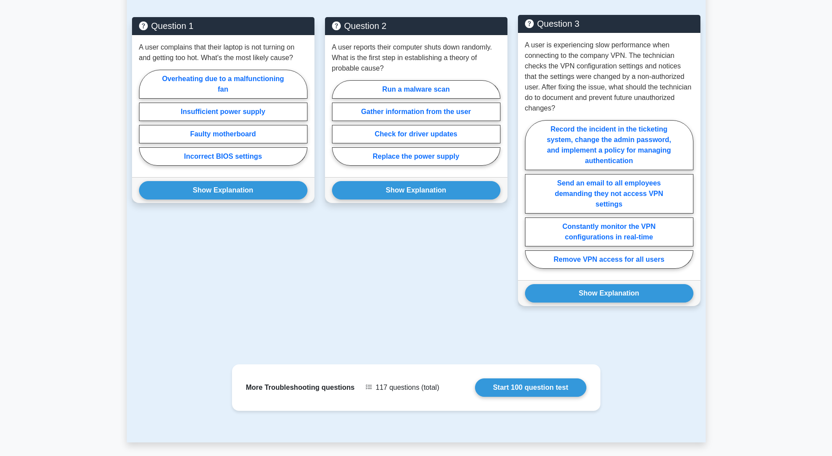
scroll to position [686, 0]
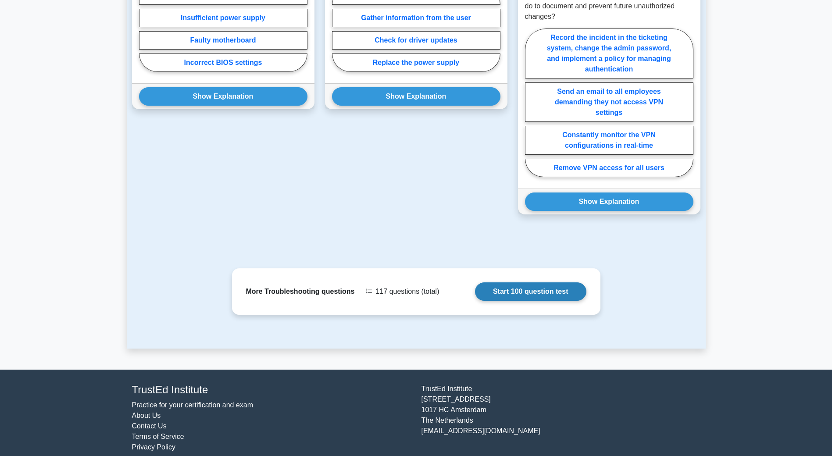
click at [552, 282] on link "Start 100 question test" at bounding box center [530, 291] width 111 height 18
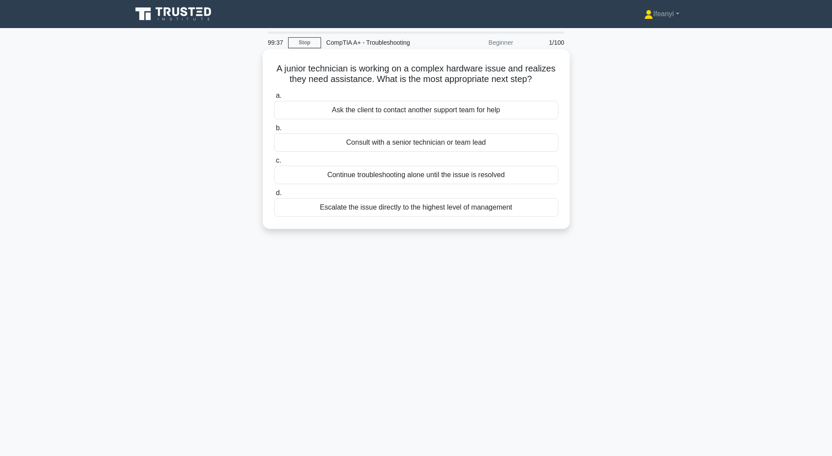
click at [521, 210] on div "Escalate the issue directly to the highest level of management" at bounding box center [416, 207] width 284 height 18
click at [274, 196] on input "d. Escalate the issue directly to the highest level of management" at bounding box center [274, 193] width 0 height 6
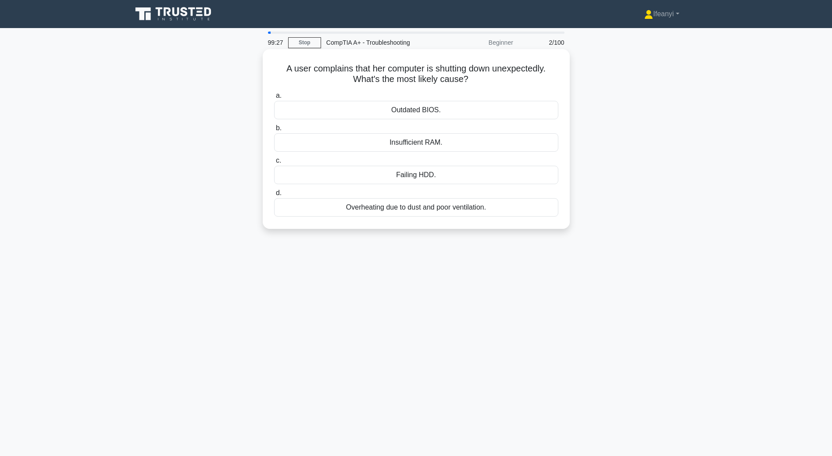
click at [489, 180] on div "Failing HDD." at bounding box center [416, 175] width 284 height 18
click at [274, 164] on input "c. Failing HDD." at bounding box center [274, 161] width 0 height 6
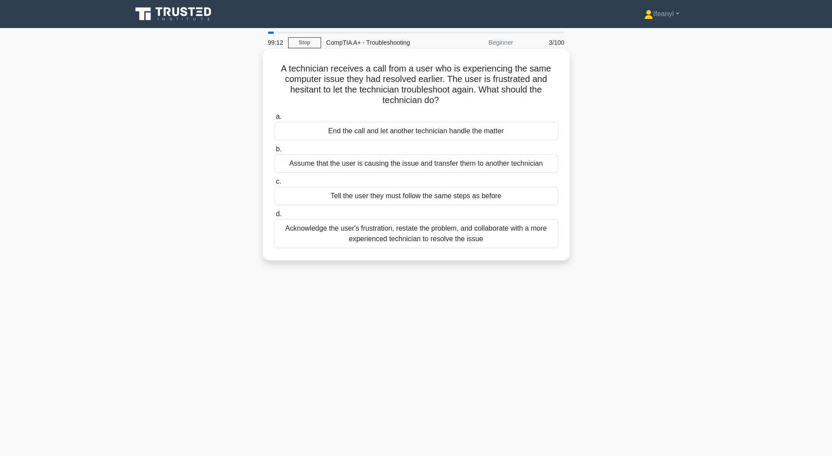
click at [509, 233] on div "Acknowledge the user's frustration, restate the problem, and collaborate with a…" at bounding box center [416, 233] width 284 height 29
click at [274, 217] on input "d. Acknowledge the user's frustration, restate the problem, and collaborate wit…" at bounding box center [274, 214] width 0 height 6
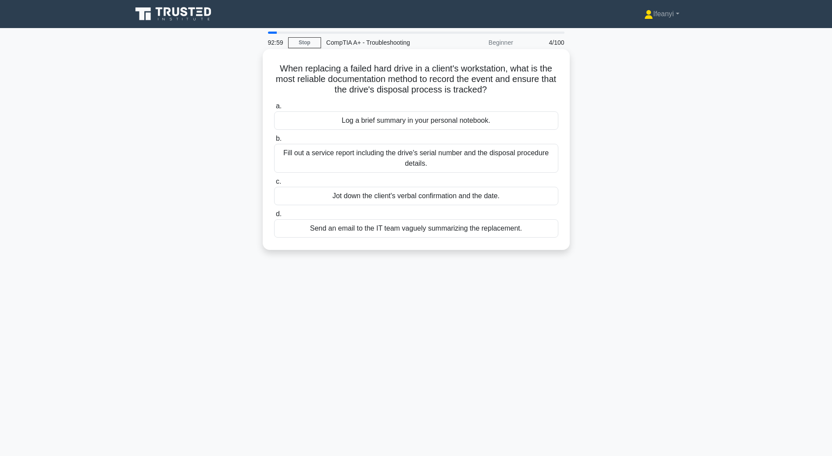
click at [418, 164] on div "Fill out a service report including the drive's serial number and the disposal …" at bounding box center [416, 158] width 284 height 29
click at [274, 142] on input "b. Fill out a service report including the drive's serial number and the dispos…" at bounding box center [274, 139] width 0 height 6
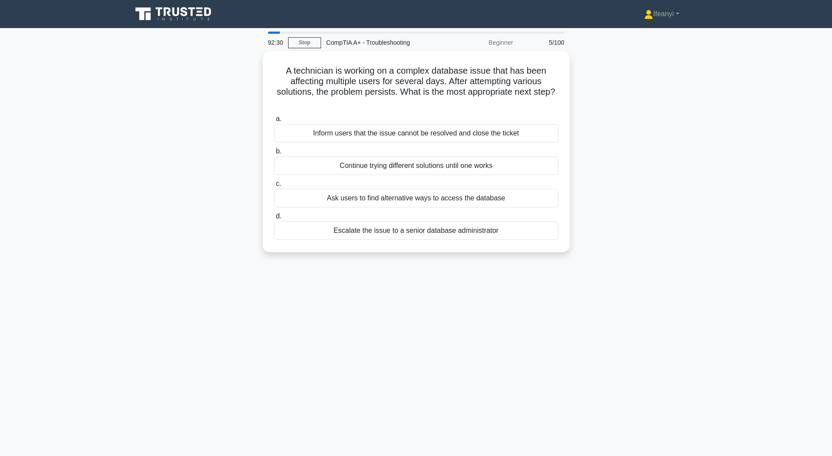
click at [131, 210] on div "A technician is working on a complex database issue that has been affecting mul…" at bounding box center [416, 156] width 579 height 211
click at [450, 228] on div "Escalate the issue to a senior database administrator" at bounding box center [416, 228] width 284 height 18
click at [274, 217] on input "d. Escalate the issue to a senior database administrator" at bounding box center [274, 214] width 0 height 6
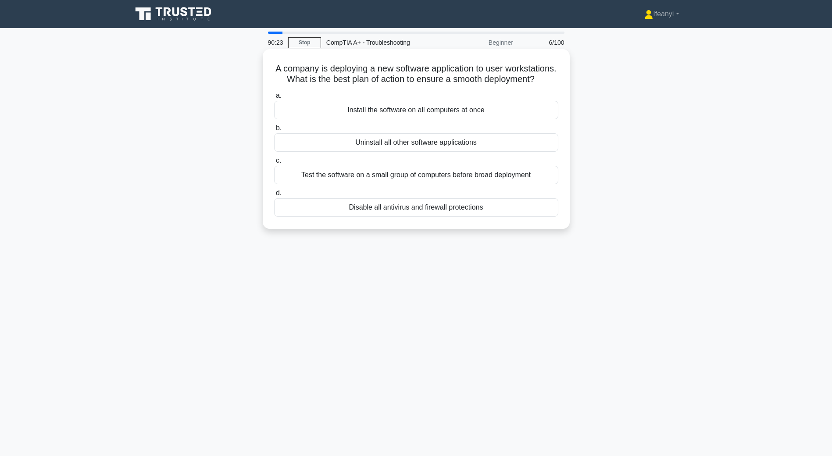
click at [482, 184] on div "Test the software on a small group of computers before broad deployment" at bounding box center [416, 175] width 284 height 18
click at [274, 164] on input "c. Test the software on a small group of computers before broad deployment" at bounding box center [274, 161] width 0 height 6
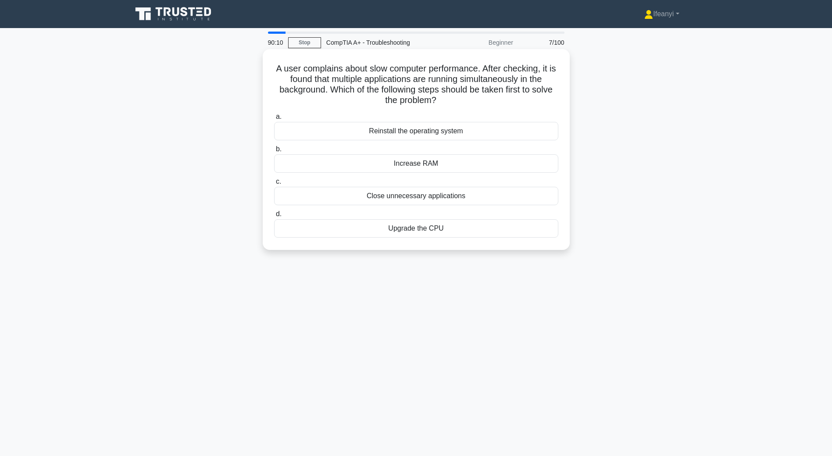
click at [472, 199] on div "Close unnecessary applications" at bounding box center [416, 196] width 284 height 18
click at [274, 185] on input "c. Close unnecessary applications" at bounding box center [274, 182] width 0 height 6
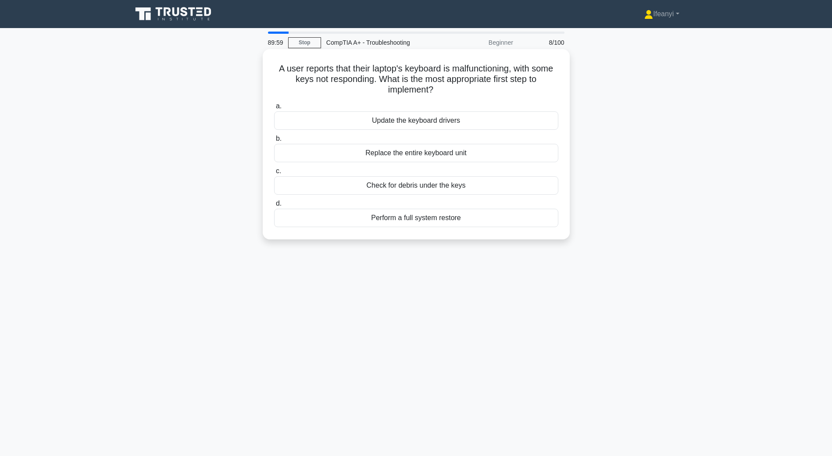
click at [486, 185] on div "Check for debris under the keys" at bounding box center [416, 185] width 284 height 18
click at [274, 174] on input "c. Check for debris under the keys" at bounding box center [274, 171] width 0 height 6
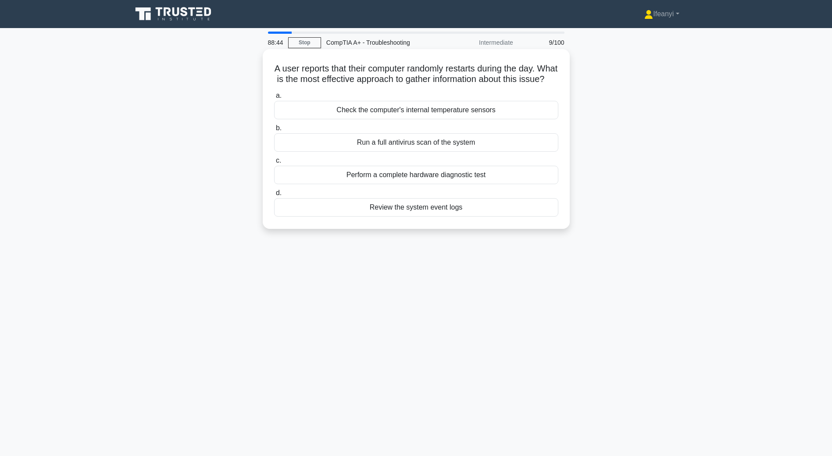
click at [469, 217] on div "Review the system event logs" at bounding box center [416, 207] width 284 height 18
click at [274, 196] on input "d. Review the system event logs" at bounding box center [274, 193] width 0 height 6
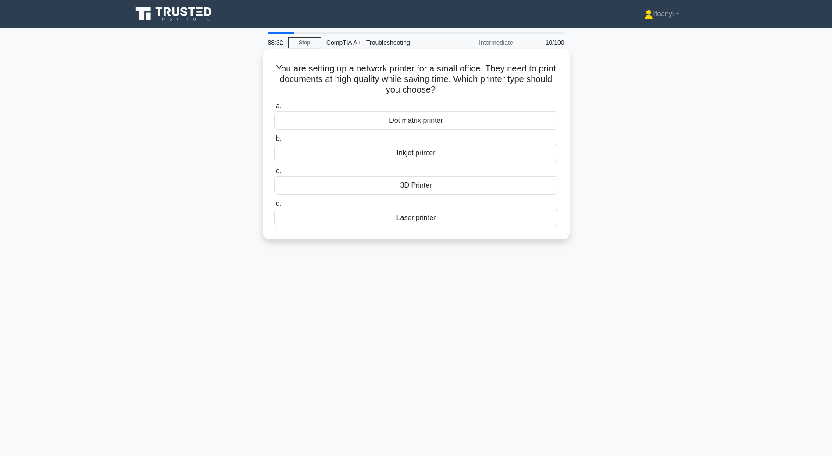
click at [484, 117] on div "Dot matrix printer" at bounding box center [416, 120] width 284 height 18
click at [274, 109] on input "a. Dot matrix printer" at bounding box center [274, 106] width 0 height 6
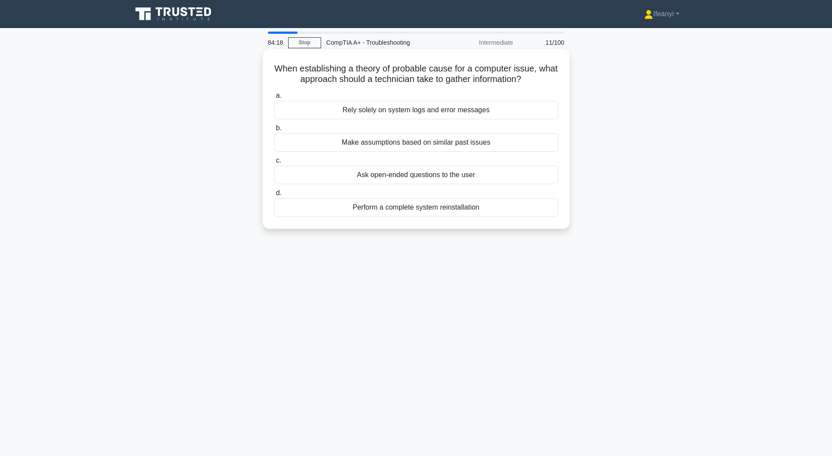
click at [537, 113] on div "Rely solely on system logs and error messages" at bounding box center [416, 110] width 284 height 18
click at [274, 99] on input "a. Rely solely on system logs and error messages" at bounding box center [274, 96] width 0 height 6
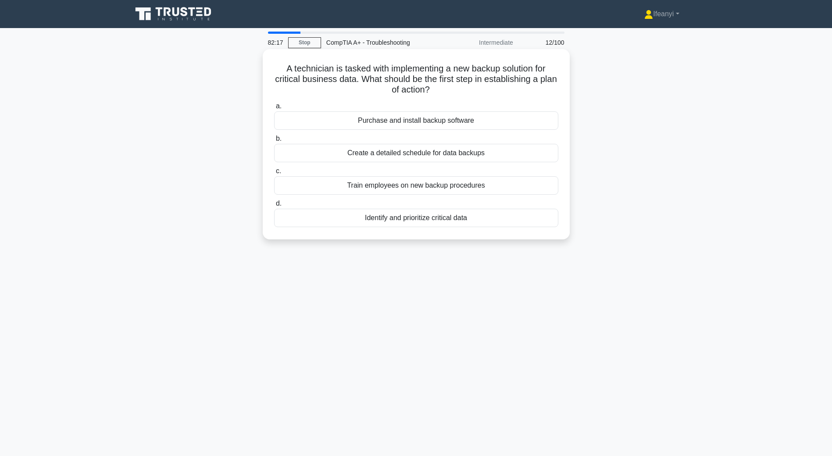
click at [461, 157] on div "Create a detailed schedule for data backups" at bounding box center [416, 153] width 284 height 18
click at [274, 142] on input "b. Create a detailed schedule for data backups" at bounding box center [274, 139] width 0 height 6
click at [480, 116] on div "Upgrade the CPU" at bounding box center [416, 120] width 284 height 18
click at [274, 109] on input "a. Upgrade the CPU" at bounding box center [274, 106] width 0 height 6
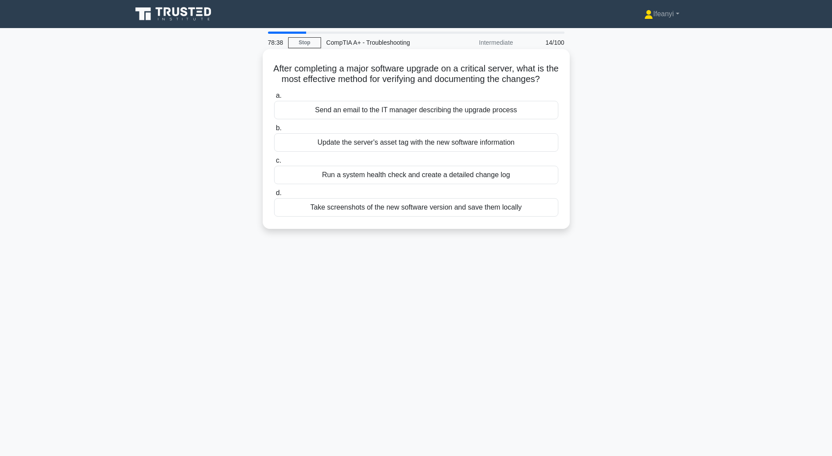
click at [334, 217] on div "Take screenshots of the new software version and save them locally" at bounding box center [416, 207] width 284 height 18
click at [274, 196] on input "d. Take screenshots of the new software version and save them locally" at bounding box center [274, 193] width 0 height 6
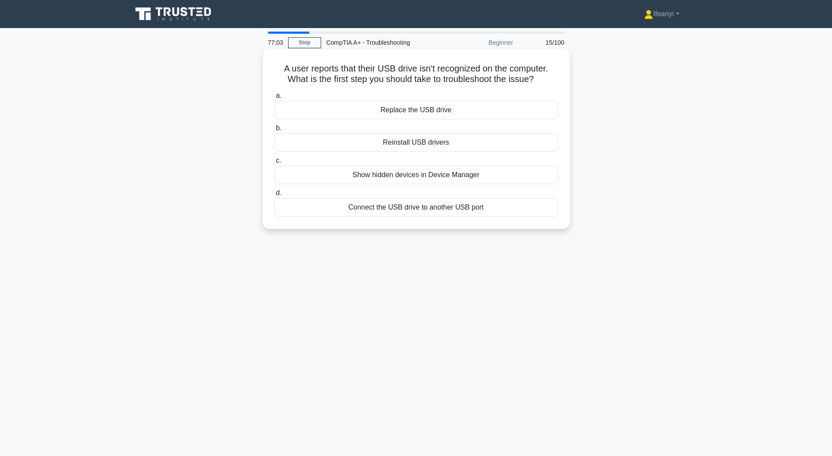
click at [460, 114] on div "Replace the USB drive" at bounding box center [416, 110] width 284 height 18
click at [274, 99] on input "a. Replace the USB drive" at bounding box center [274, 96] width 0 height 6
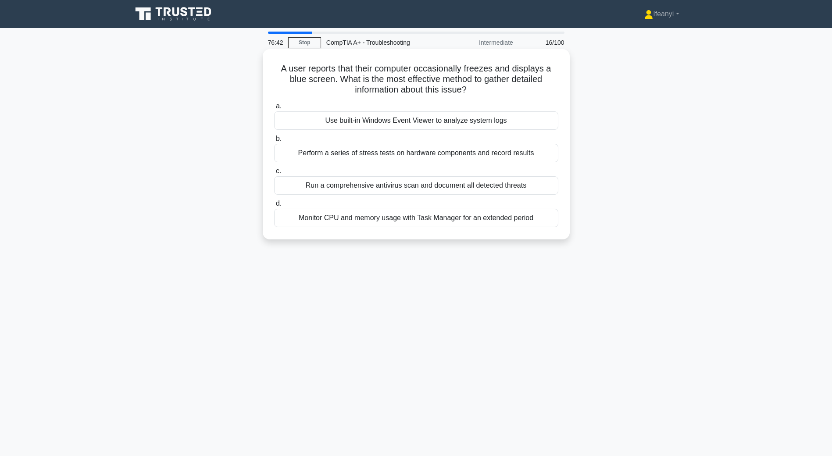
click at [389, 190] on div "Run a comprehensive antivirus scan and document all detected threats" at bounding box center [416, 185] width 284 height 18
click at [274, 174] on input "c. Run a comprehensive antivirus scan and document all detected threats" at bounding box center [274, 171] width 0 height 6
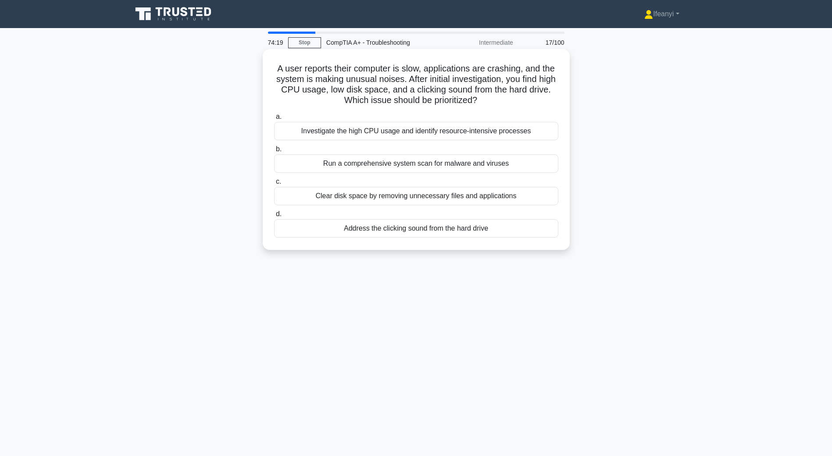
click at [354, 166] on div "Run a comprehensive system scan for malware and viruses" at bounding box center [416, 163] width 284 height 18
click at [274, 152] on input "b. Run a comprehensive system scan for malware and viruses" at bounding box center [274, 149] width 0 height 6
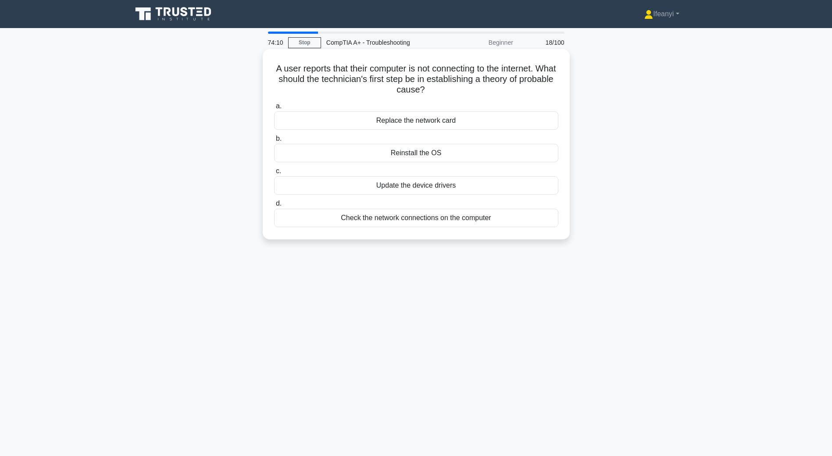
click at [294, 221] on div "Check the network connections on the computer" at bounding box center [416, 218] width 284 height 18
click at [274, 206] on input "d. Check the network connections on the computer" at bounding box center [274, 204] width 0 height 6
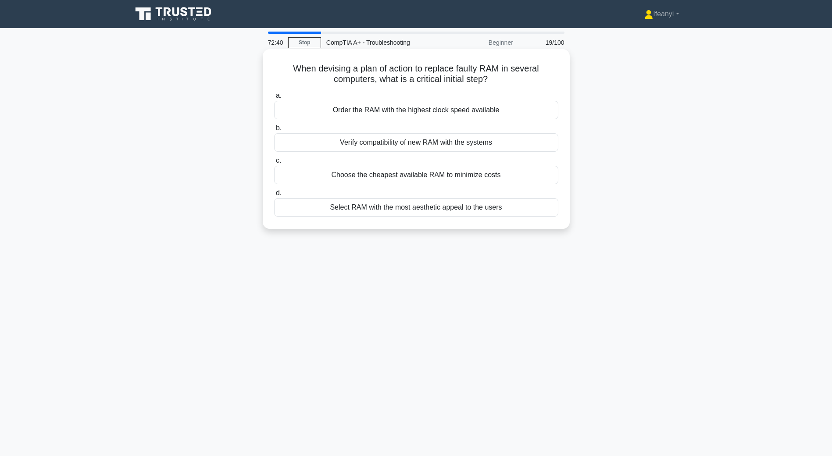
click at [336, 119] on div "Order the RAM with the highest clock speed available" at bounding box center [416, 110] width 284 height 18
click at [274, 99] on input "a. Order the RAM with the highest clock speed available" at bounding box center [274, 96] width 0 height 6
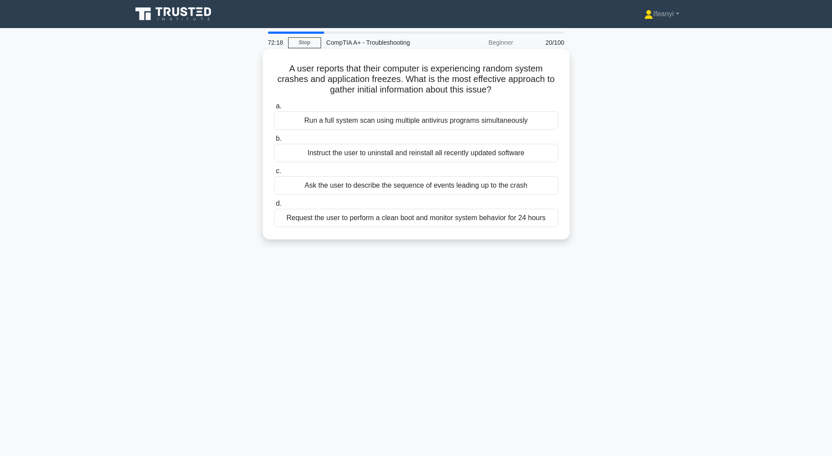
click at [309, 193] on div "Ask the user to describe the sequence of events leading up to the crash" at bounding box center [416, 185] width 284 height 18
click at [274, 174] on input "c. Ask the user to describe the sequence of events leading up to the crash" at bounding box center [274, 171] width 0 height 6
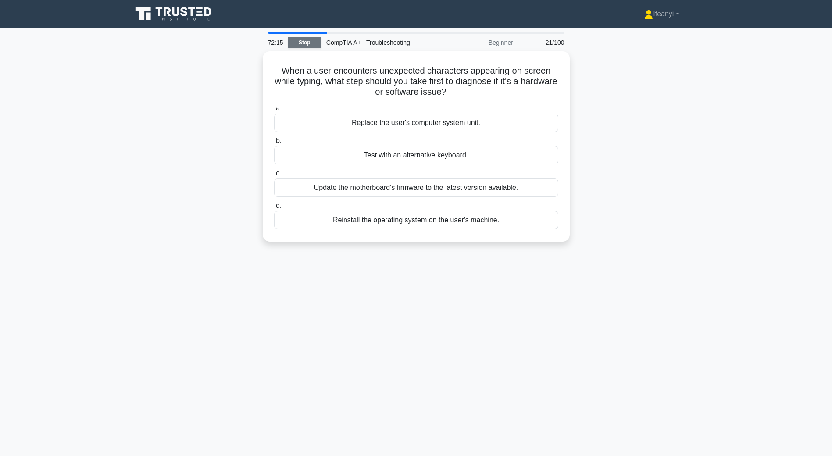
click at [306, 44] on link "Stop" at bounding box center [304, 42] width 33 height 11
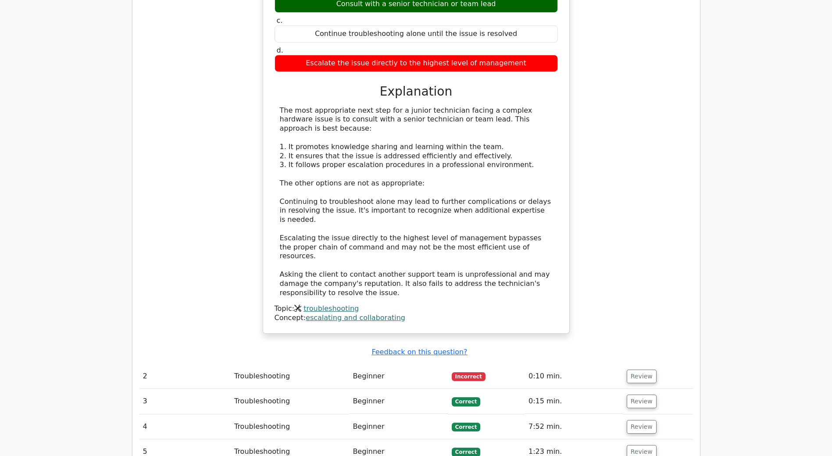
scroll to position [877, 0]
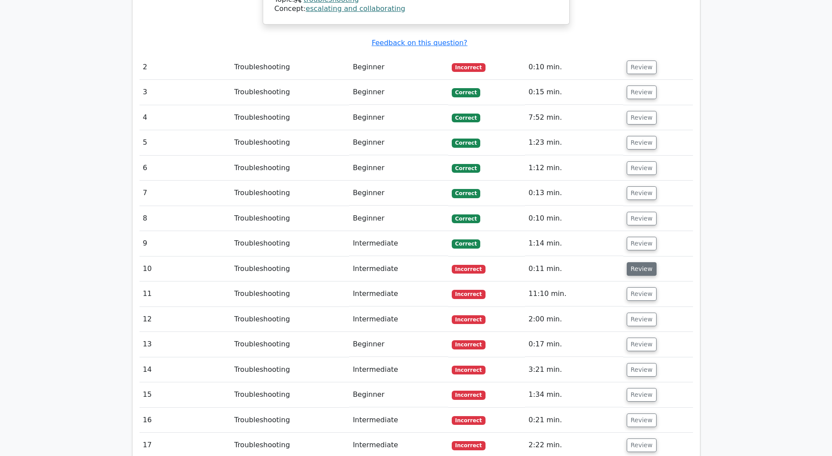
click at [642, 262] on button "Review" at bounding box center [641, 269] width 30 height 14
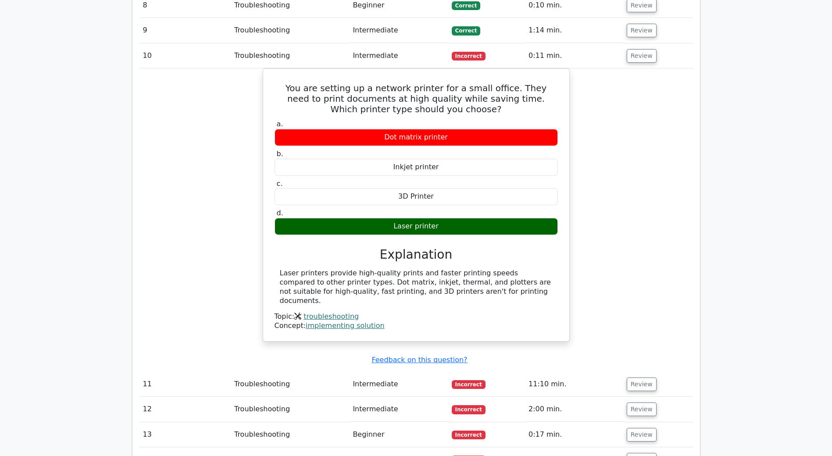
scroll to position [1140, 0]
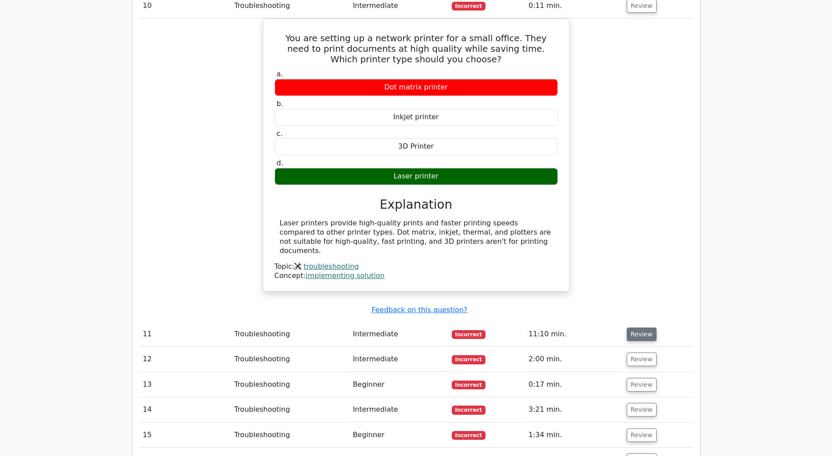
click at [640, 327] on button "Review" at bounding box center [641, 334] width 30 height 14
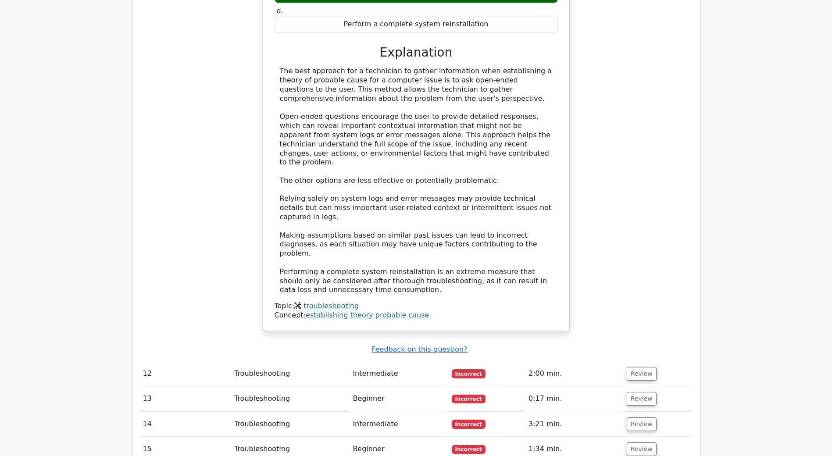
scroll to position [1622, 0]
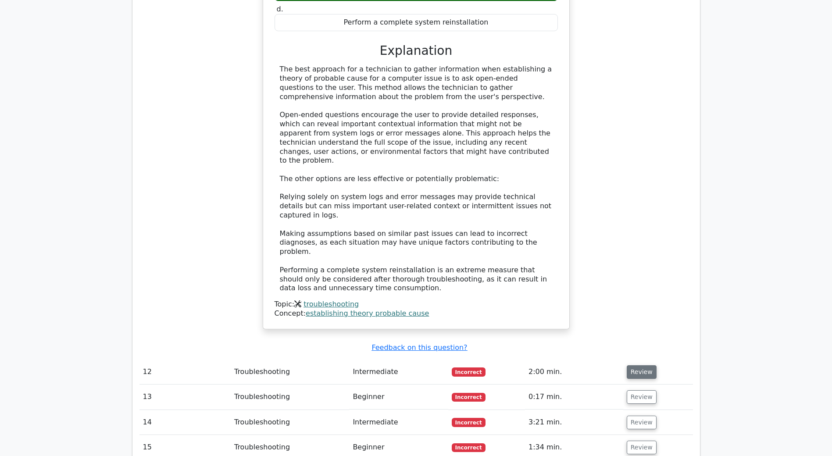
click at [635, 365] on button "Review" at bounding box center [641, 372] width 30 height 14
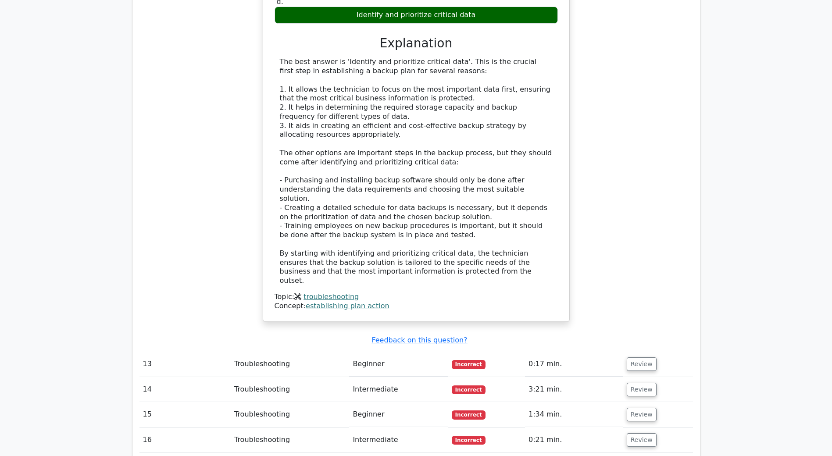
scroll to position [2192, 0]
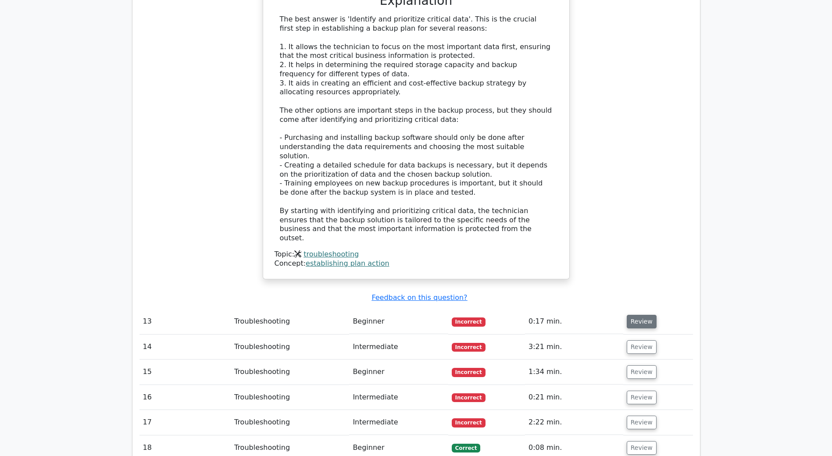
click at [627, 315] on button "Review" at bounding box center [641, 322] width 30 height 14
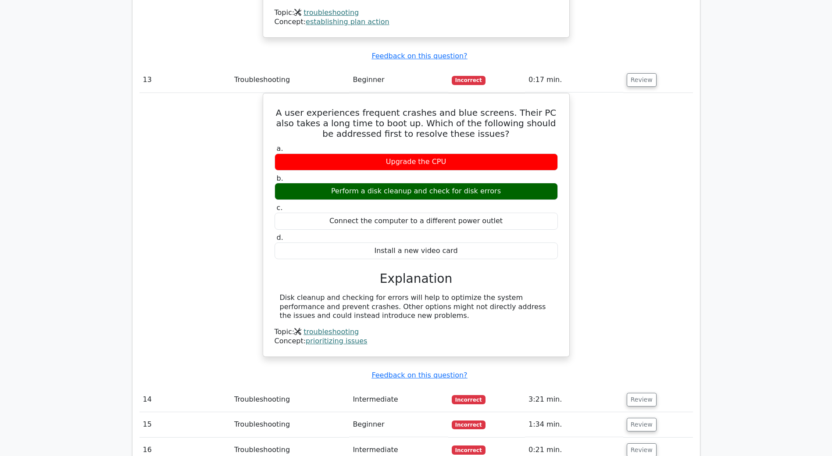
scroll to position [2499, 0]
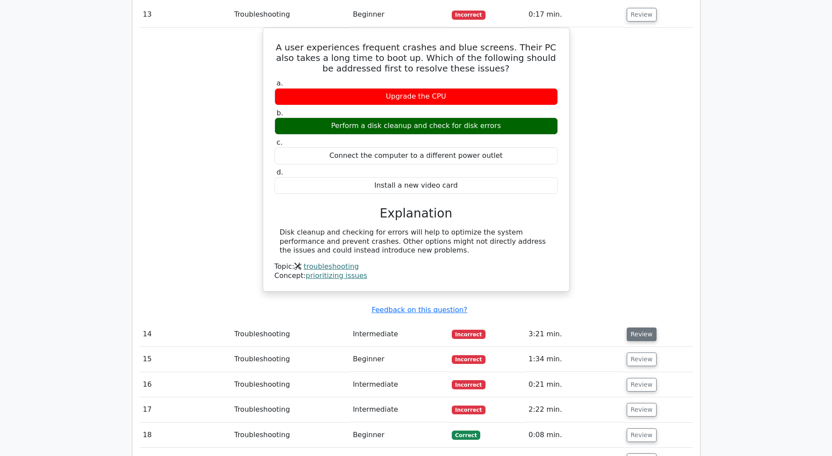
click at [633, 327] on button "Review" at bounding box center [641, 334] width 30 height 14
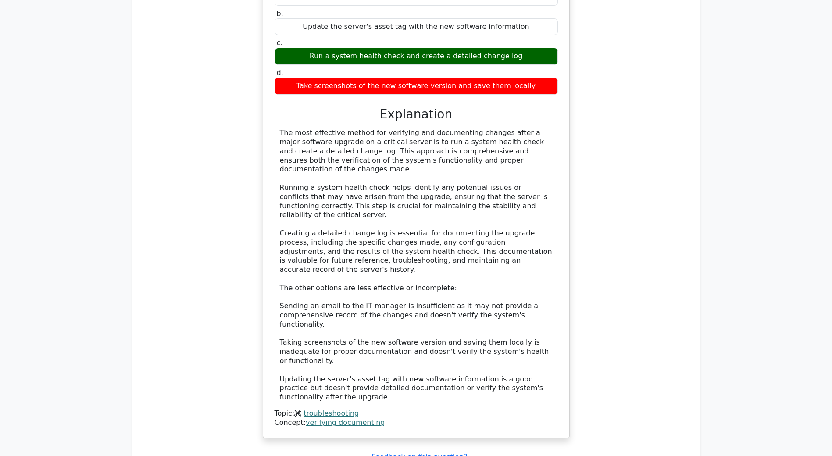
scroll to position [2937, 0]
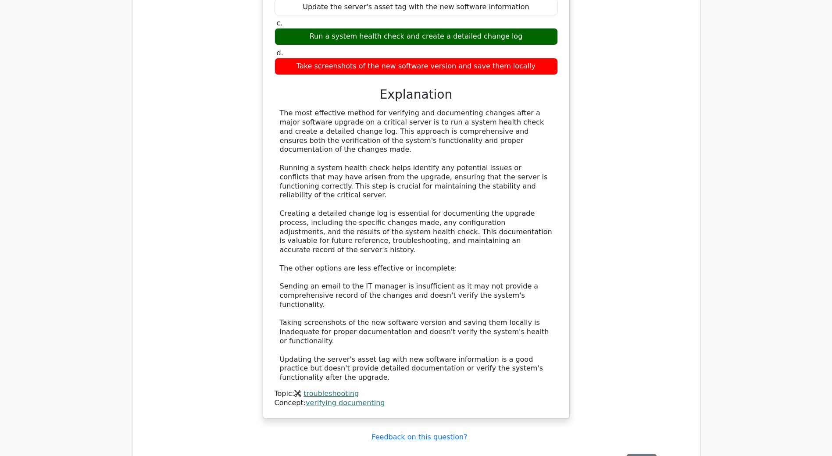
click at [636, 454] on button "Review" at bounding box center [641, 461] width 30 height 14
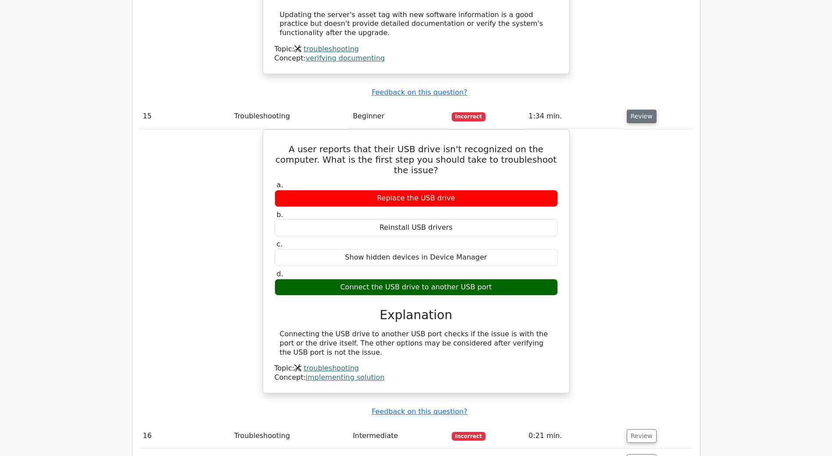
scroll to position [3288, 0]
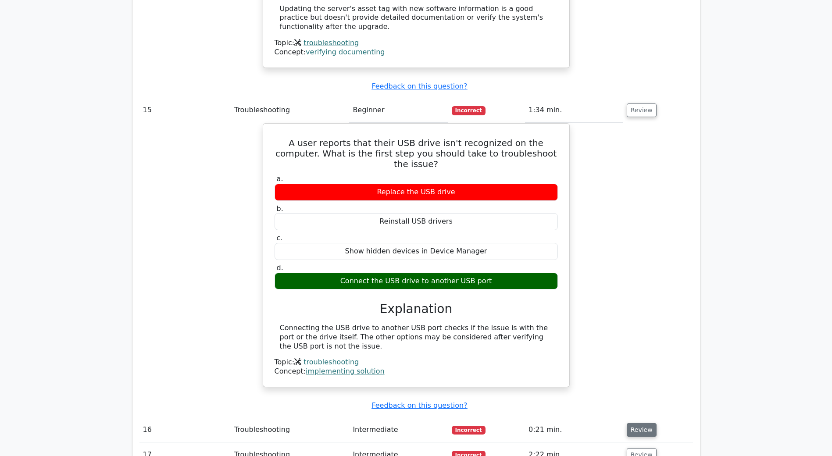
click at [644, 423] on button "Review" at bounding box center [641, 430] width 30 height 14
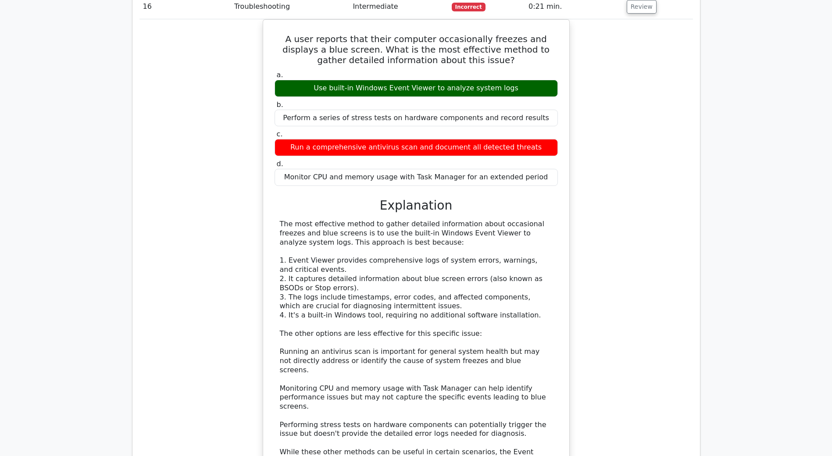
scroll to position [3726, 0]
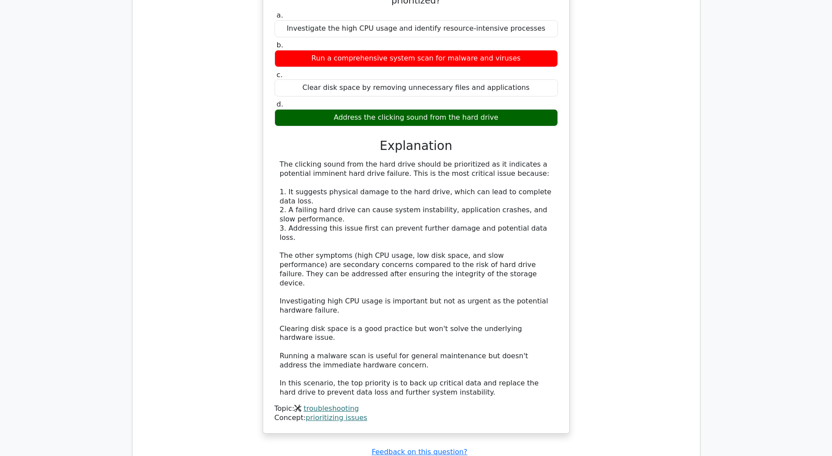
scroll to position [4340, 0]
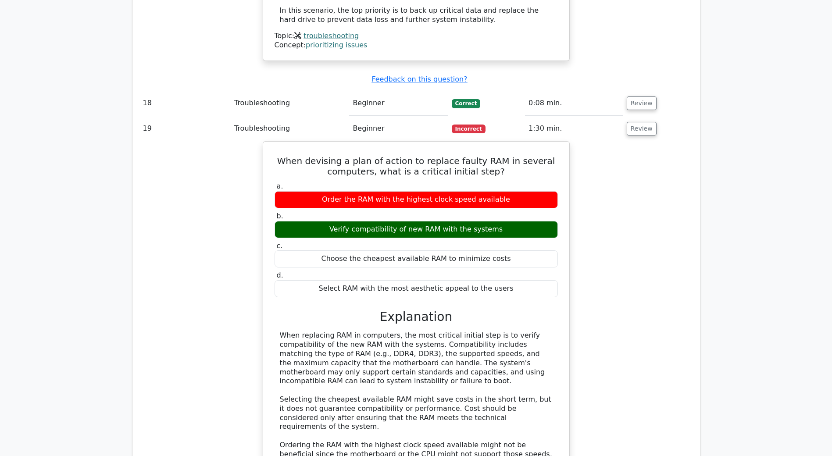
scroll to position [4812, 0]
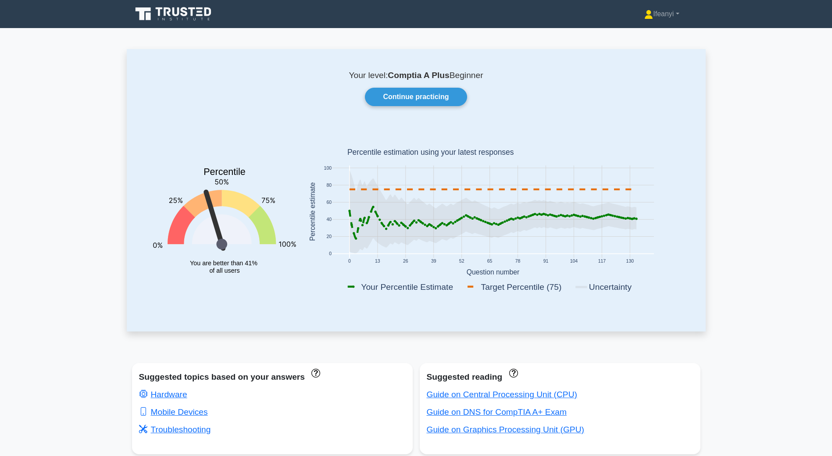
click at [622, 217] on icon at bounding box center [492, 211] width 287 height 83
click at [435, 99] on link "Continue practicing" at bounding box center [416, 97] width 102 height 18
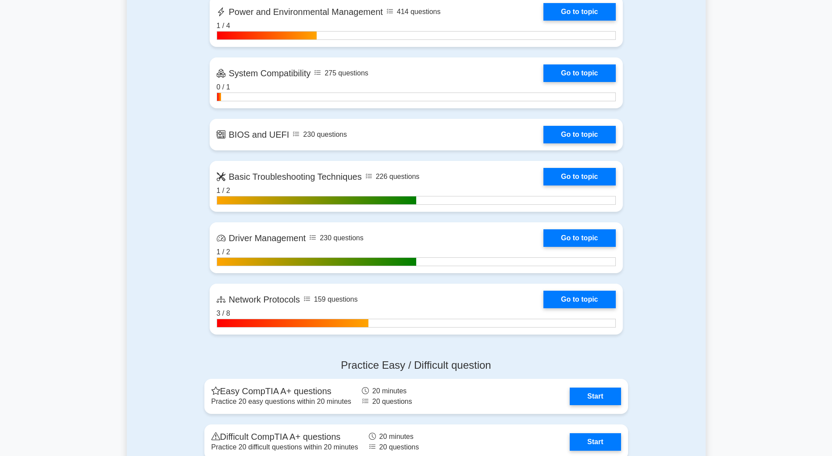
scroll to position [1490, 0]
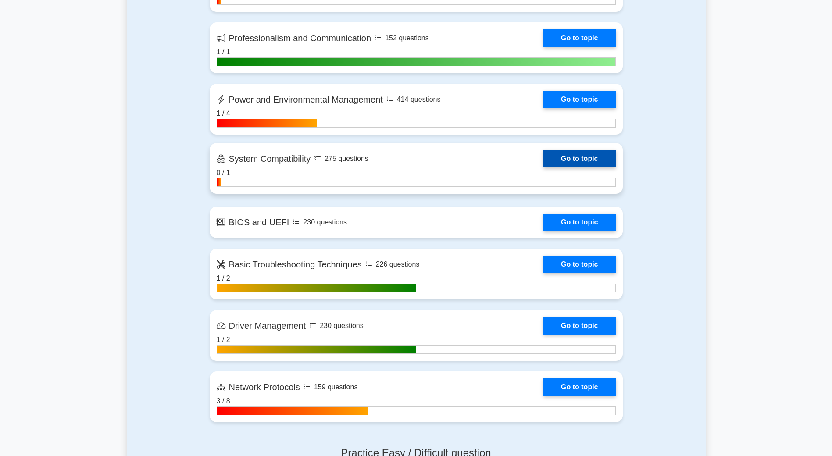
click at [543, 165] on link "Go to topic" at bounding box center [579, 159] width 72 height 18
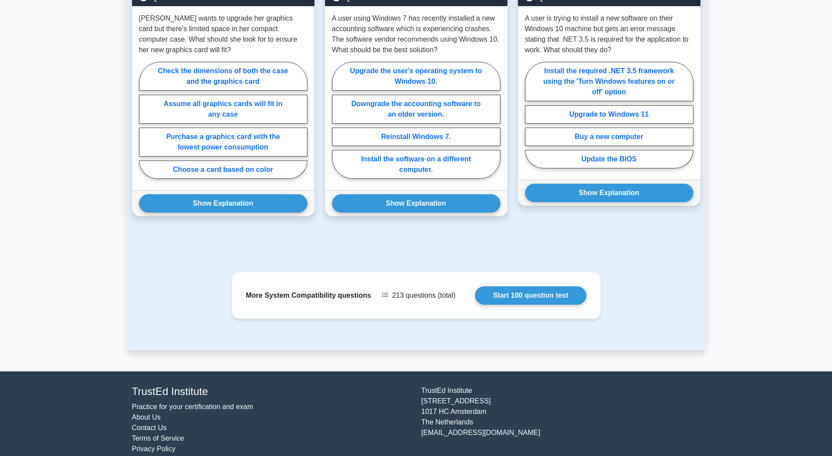
scroll to position [665, 0]
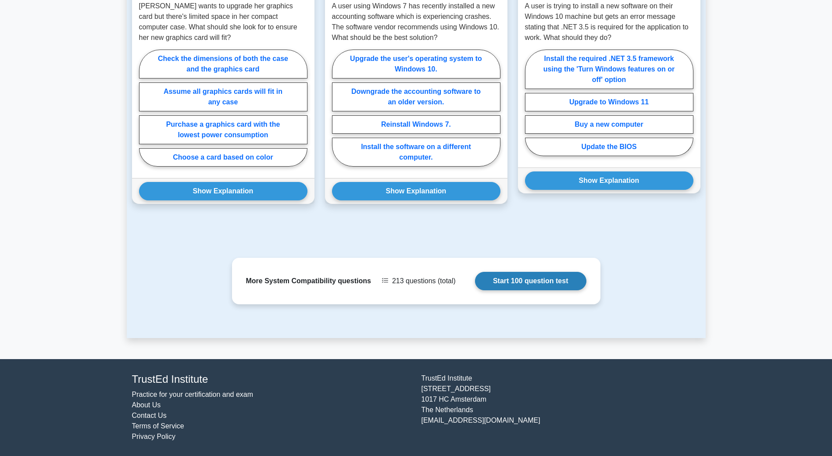
click at [555, 279] on link "Start 100 question test" at bounding box center [530, 281] width 111 height 18
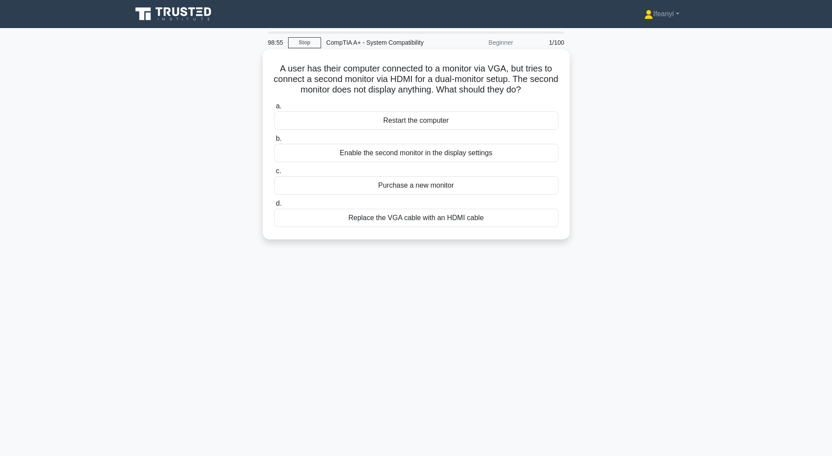
click at [401, 218] on div "Replace the VGA cable with an HDMI cable" at bounding box center [416, 218] width 284 height 18
click at [274, 206] on input "d. Replace the VGA cable with an HDMI cable" at bounding box center [274, 204] width 0 height 6
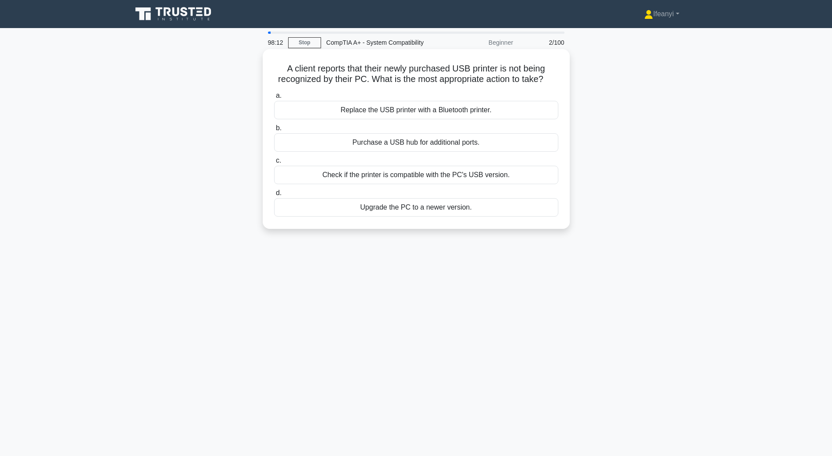
click at [507, 179] on div "Check if the printer is compatible with the PC's USB version." at bounding box center [416, 175] width 284 height 18
click at [274, 164] on input "c. Check if the printer is compatible with the PC's USB version." at bounding box center [274, 161] width 0 height 6
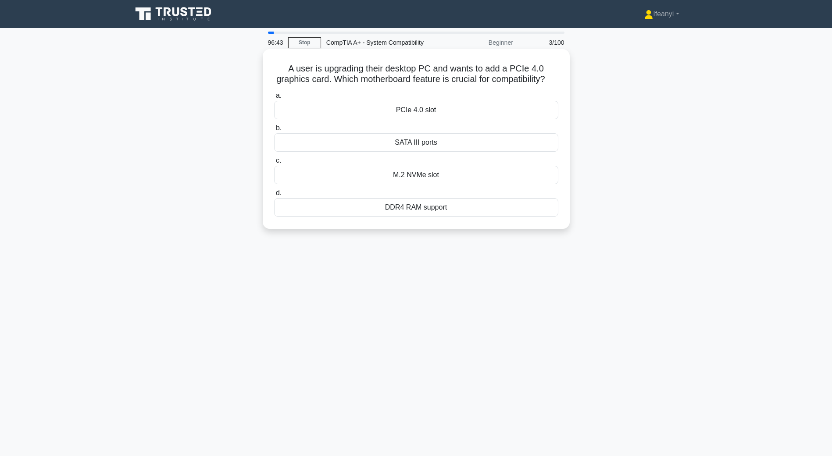
click at [502, 119] on div "PCIe 4.0 slot" at bounding box center [416, 110] width 284 height 18
click at [274, 99] on input "a. PCIe 4.0 slot" at bounding box center [274, 96] width 0 height 6
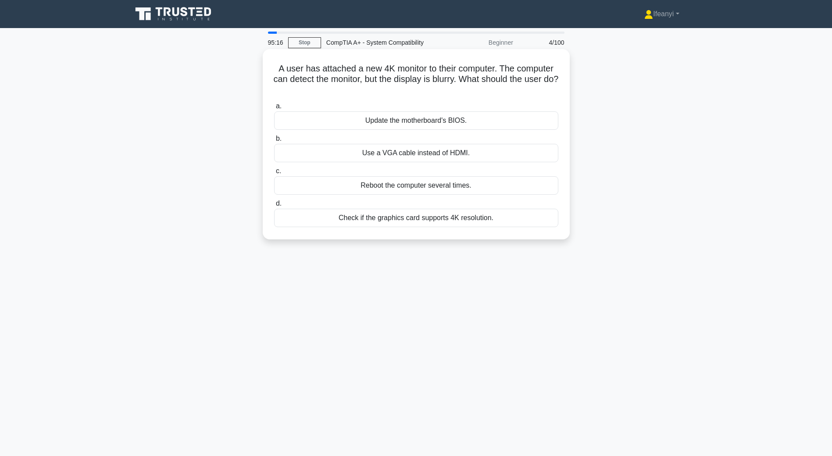
click at [525, 125] on div "Update the motherboard's BIOS." at bounding box center [416, 120] width 284 height 18
click at [274, 109] on input "a. Update the motherboard's BIOS." at bounding box center [274, 106] width 0 height 6
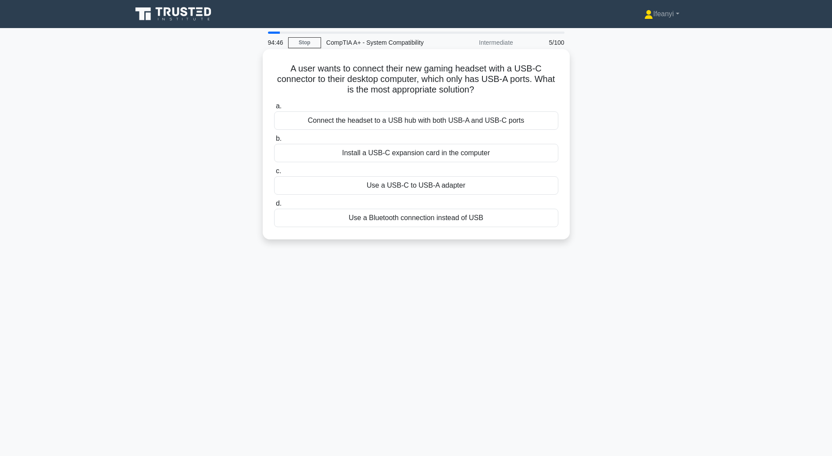
click at [444, 189] on div "Use a USB-C to USB-A adapter" at bounding box center [416, 185] width 284 height 18
click at [274, 174] on input "c. Use a USB-C to USB-A adapter" at bounding box center [274, 171] width 0 height 6
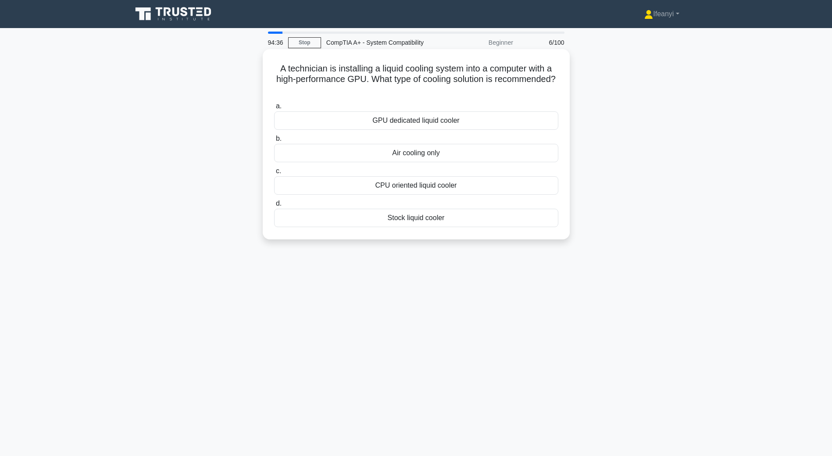
click at [476, 122] on div "GPU dedicated liquid cooler" at bounding box center [416, 120] width 284 height 18
click at [274, 109] on input "a. GPU dedicated liquid cooler" at bounding box center [274, 106] width 0 height 6
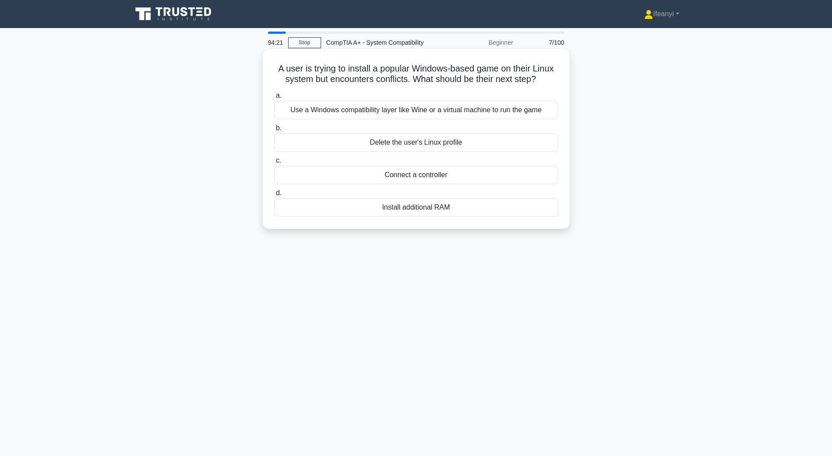
click at [466, 111] on div "Use a Windows compatibility layer like Wine or a virtual machine to run the game" at bounding box center [416, 110] width 284 height 18
click at [274, 99] on input "a. Use a Windows compatibility layer like Wine or a virtual machine to run the …" at bounding box center [274, 96] width 0 height 6
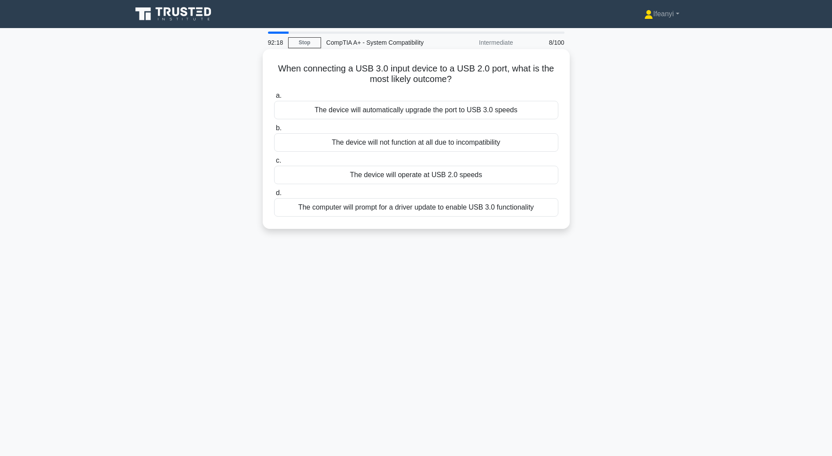
click at [472, 143] on div "The device will not function at all due to incompatibility" at bounding box center [416, 142] width 284 height 18
click at [274, 131] on input "b. The device will not function at all due to incompatibility" at bounding box center [274, 128] width 0 height 6
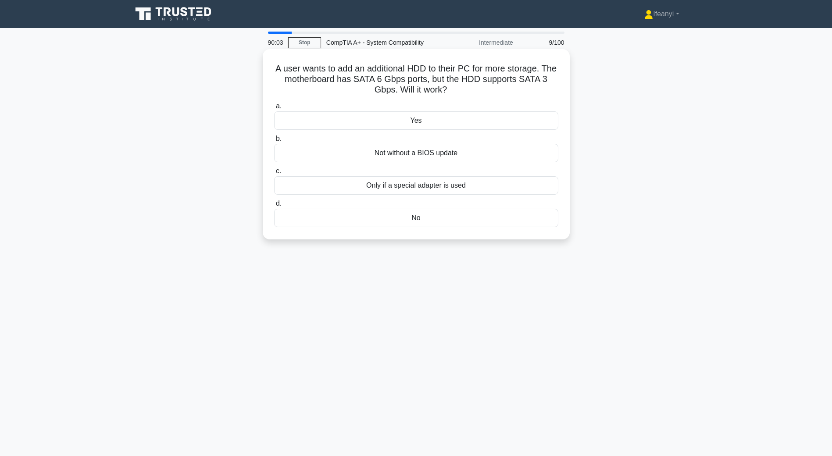
click at [455, 185] on div "Only if a special adapter is used" at bounding box center [416, 185] width 284 height 18
click at [274, 174] on input "c. Only if a special adapter is used" at bounding box center [274, 171] width 0 height 6
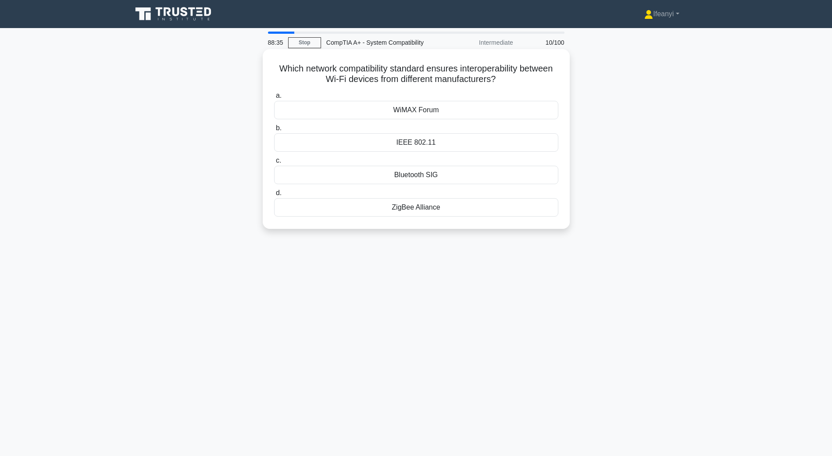
click at [310, 107] on div "WiMAX Forum" at bounding box center [416, 110] width 284 height 18
click at [274, 99] on input "a. WiMAX Forum" at bounding box center [274, 96] width 0 height 6
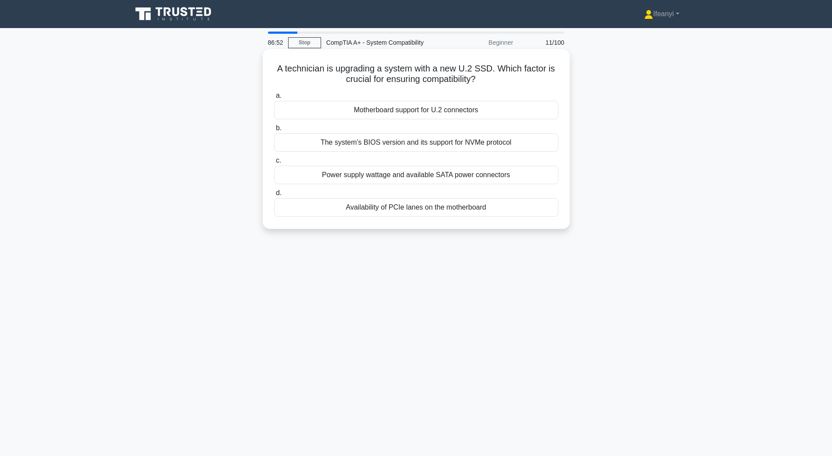
click at [359, 113] on div "Motherboard support for U.2 connectors" at bounding box center [416, 110] width 284 height 18
click at [274, 99] on input "a. Motherboard support for U.2 connectors" at bounding box center [274, 96] width 0 height 6
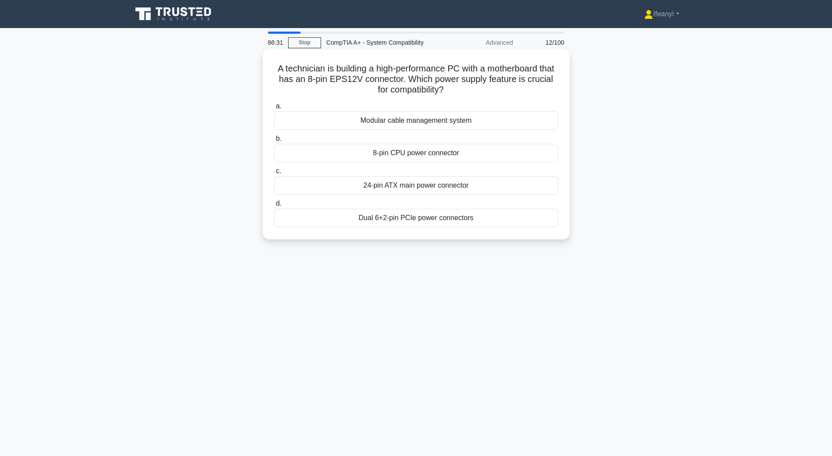
click at [336, 218] on div "Dual 6+2-pin PCIe power connectors" at bounding box center [416, 218] width 284 height 18
click at [274, 206] on input "d. Dual 6+2-pin PCIe power connectors" at bounding box center [274, 204] width 0 height 6
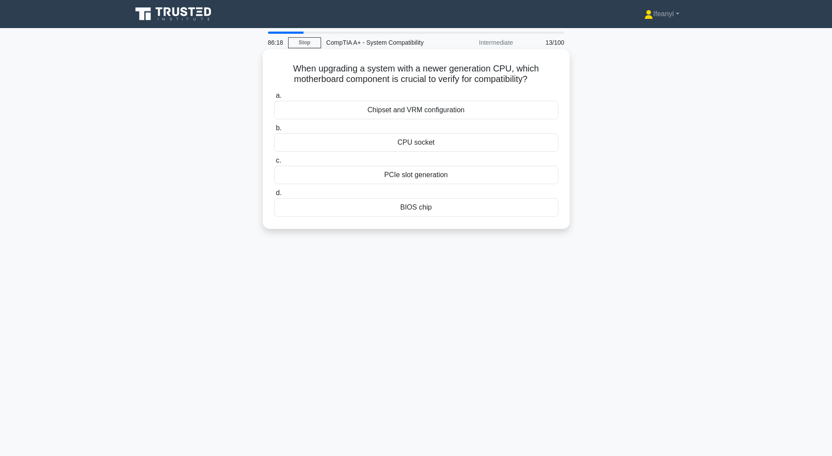
click at [448, 109] on div "Chipset and VRM configuration" at bounding box center [416, 110] width 284 height 18
click at [274, 99] on input "a. Chipset and VRM configuration" at bounding box center [274, 96] width 0 height 6
click at [340, 217] on div "Reset the system to factory settings." at bounding box center [416, 207] width 284 height 18
click at [274, 196] on input "d. Reset the system to factory settings." at bounding box center [274, 193] width 0 height 6
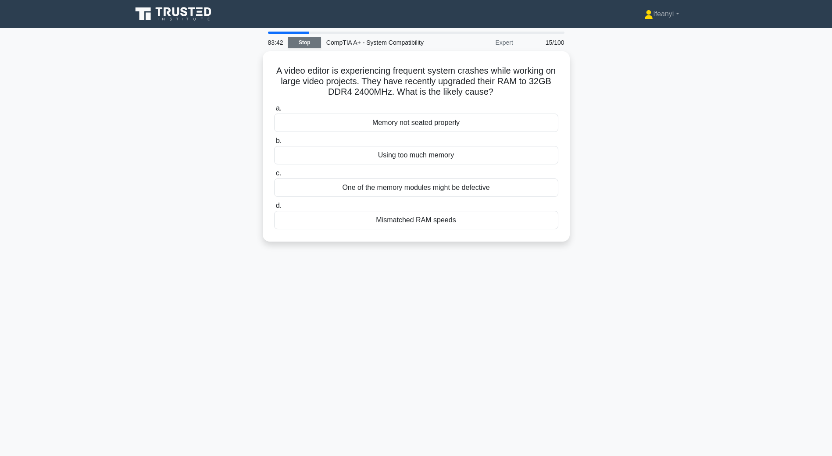
click at [313, 43] on link "Stop" at bounding box center [304, 42] width 33 height 11
